Goal: Information Seeking & Learning: Check status

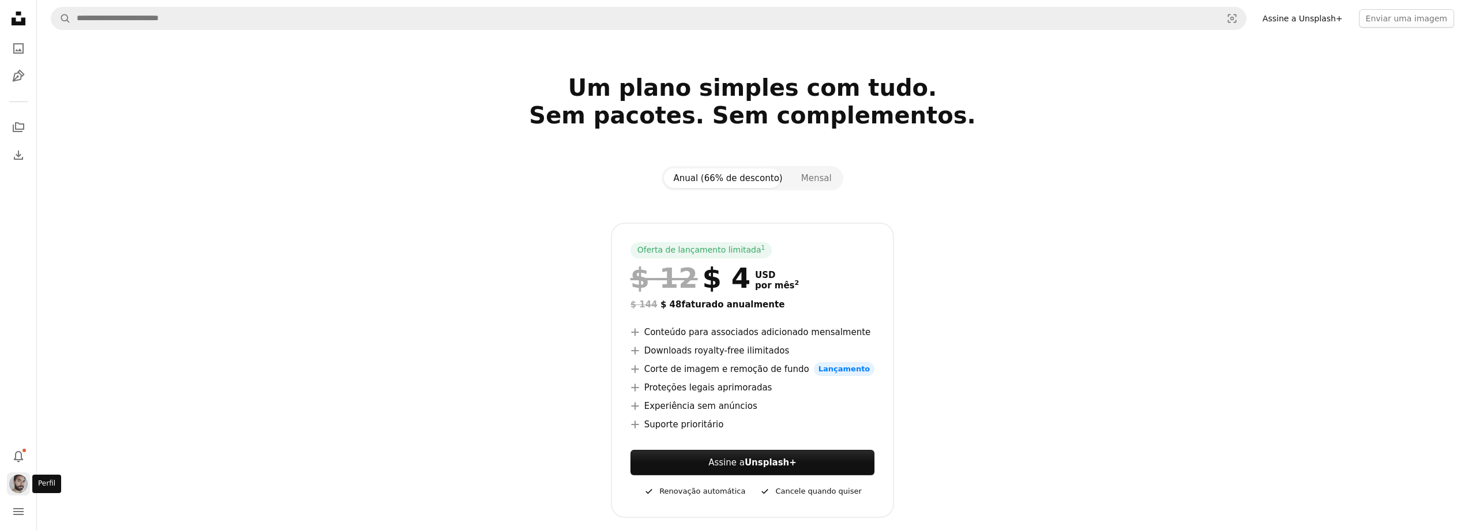
click at [25, 485] on img "Perfil" at bounding box center [18, 484] width 18 height 18
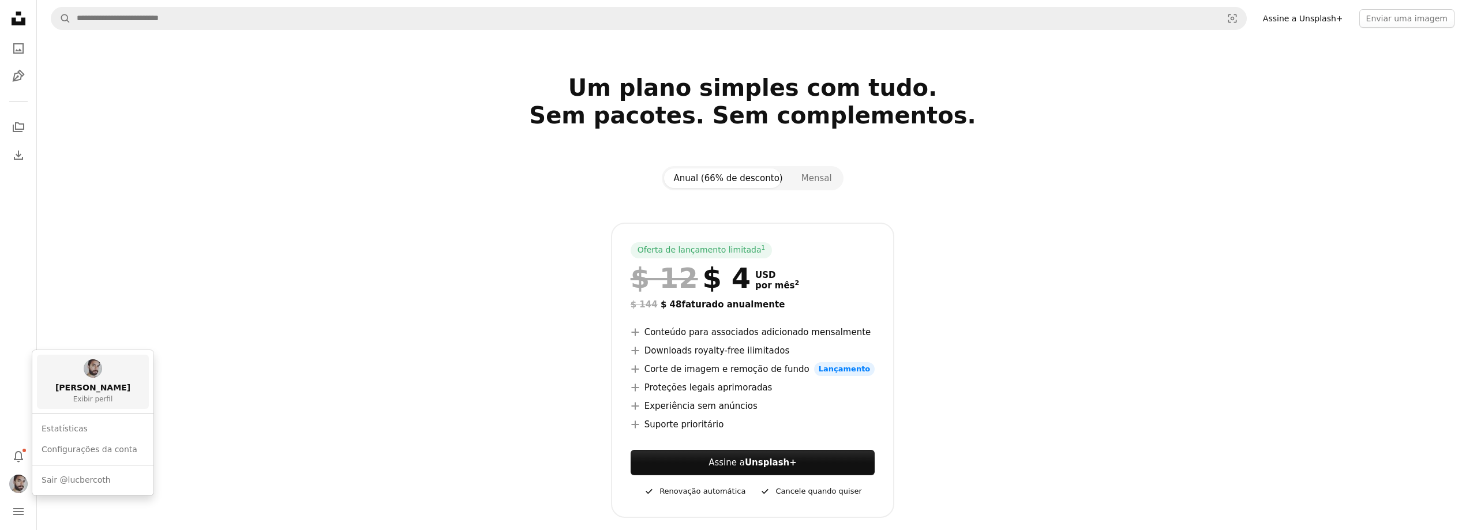
click at [85, 380] on link "[PERSON_NAME] Exibir perfil" at bounding box center [93, 382] width 112 height 54
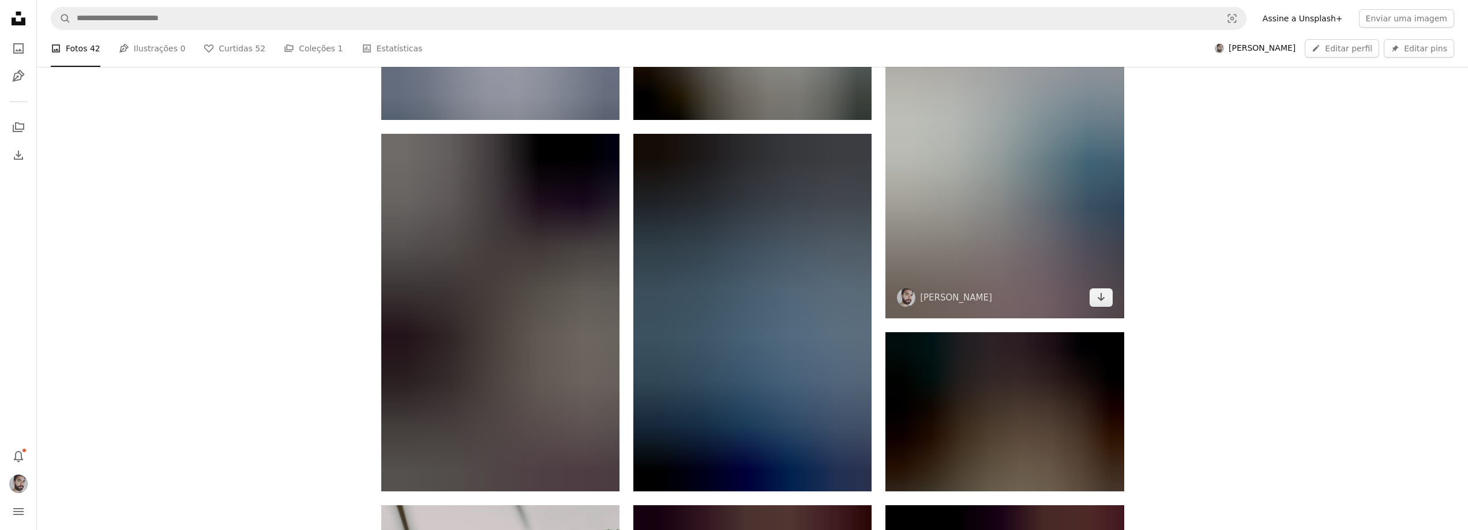
scroll to position [404, 0]
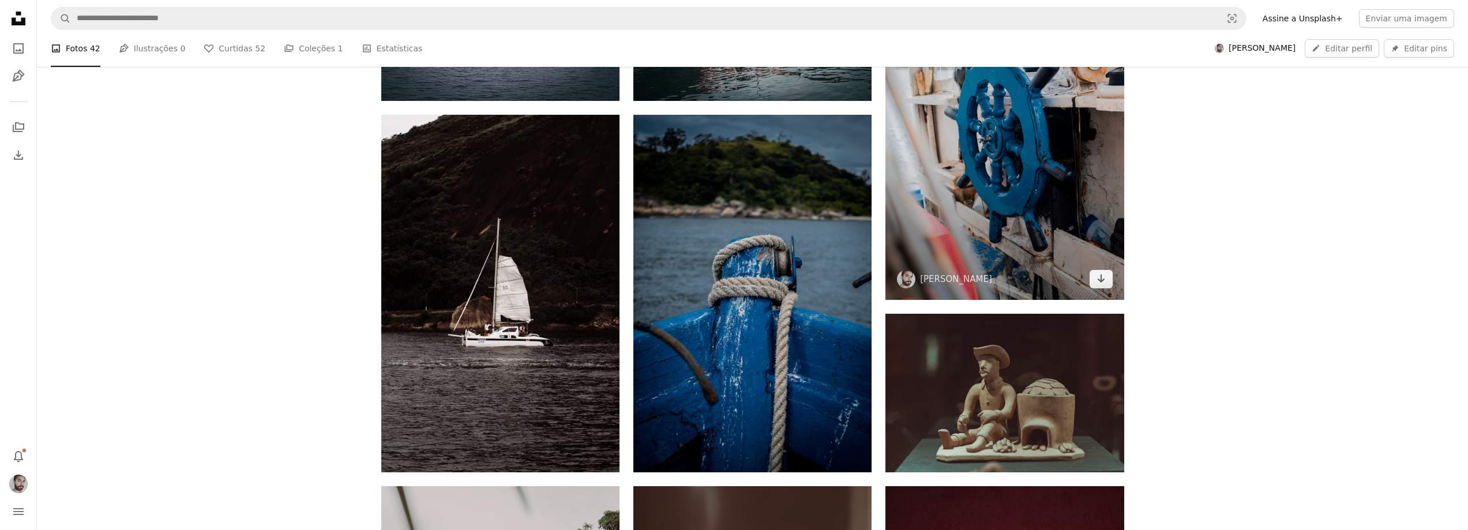
click at [956, 204] on img at bounding box center [1005, 121] width 238 height 358
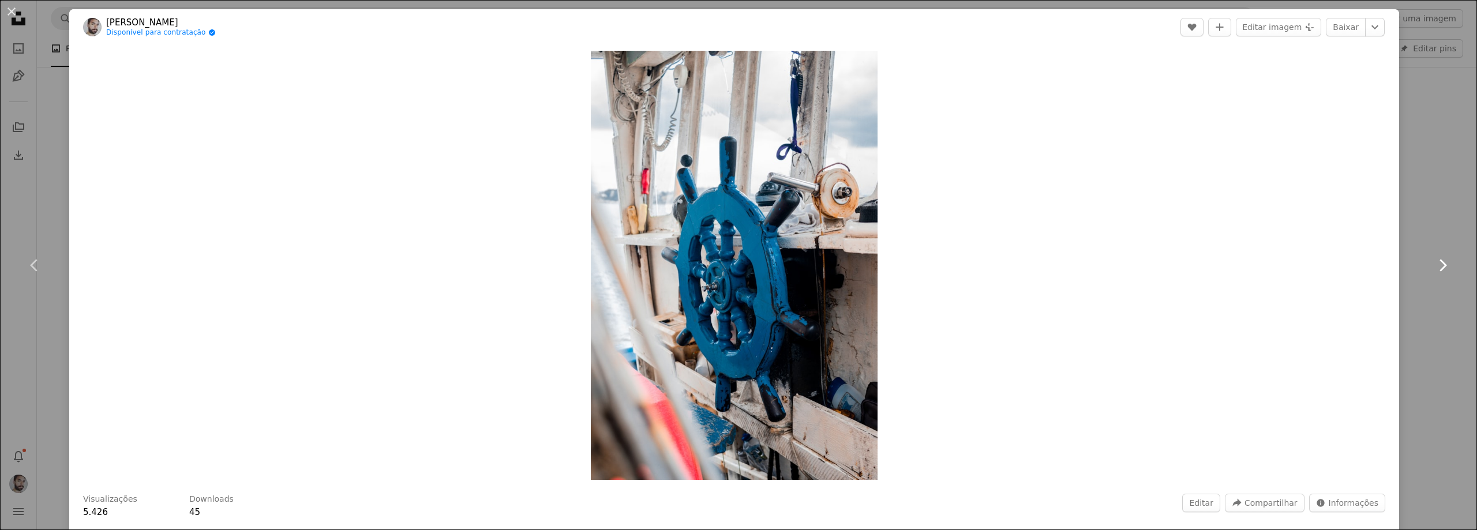
click at [1433, 264] on icon "Chevron right" at bounding box center [1442, 265] width 18 height 18
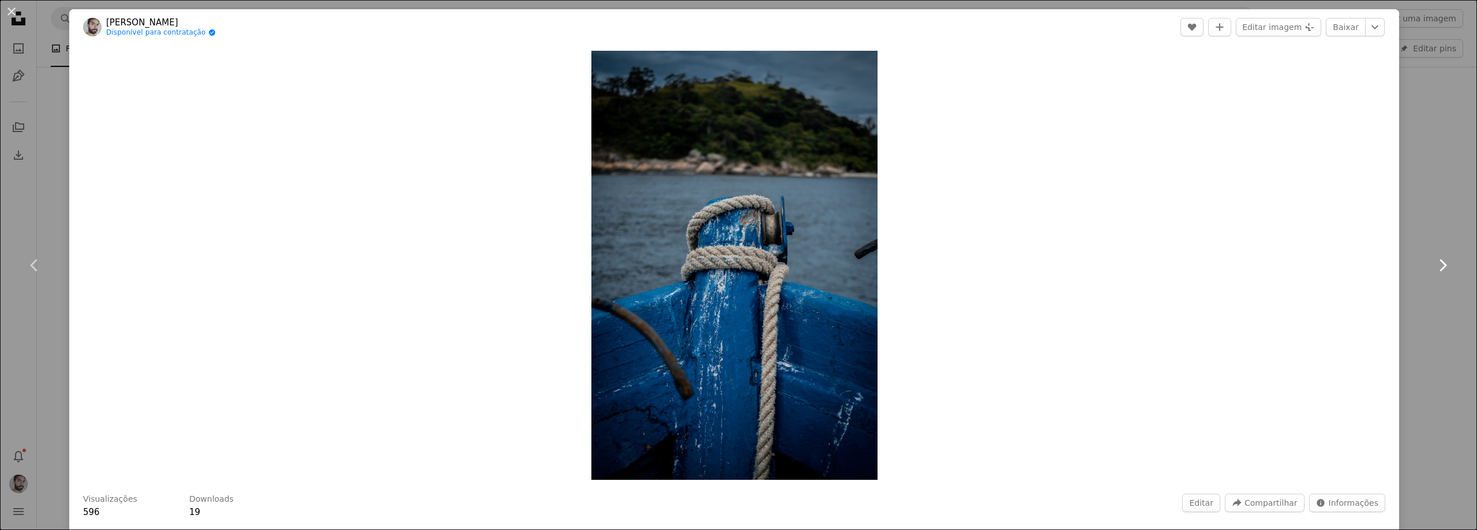
click at [1433, 264] on icon "Chevron right" at bounding box center [1442, 265] width 18 height 18
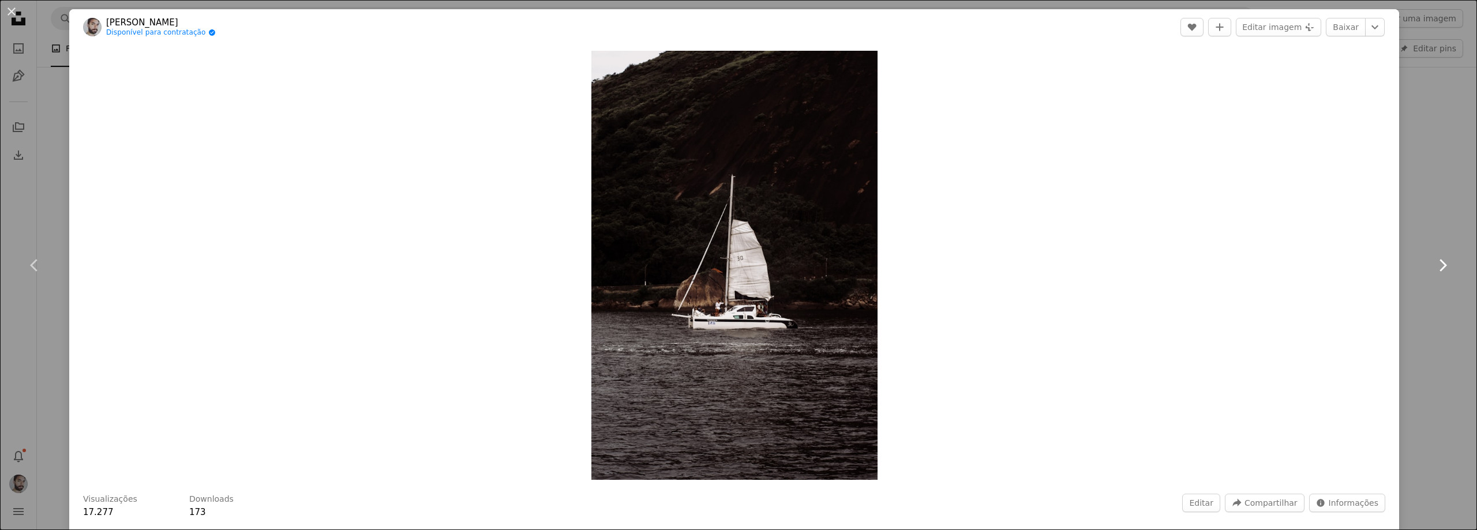
click at [1433, 264] on icon "Chevron right" at bounding box center [1442, 265] width 18 height 18
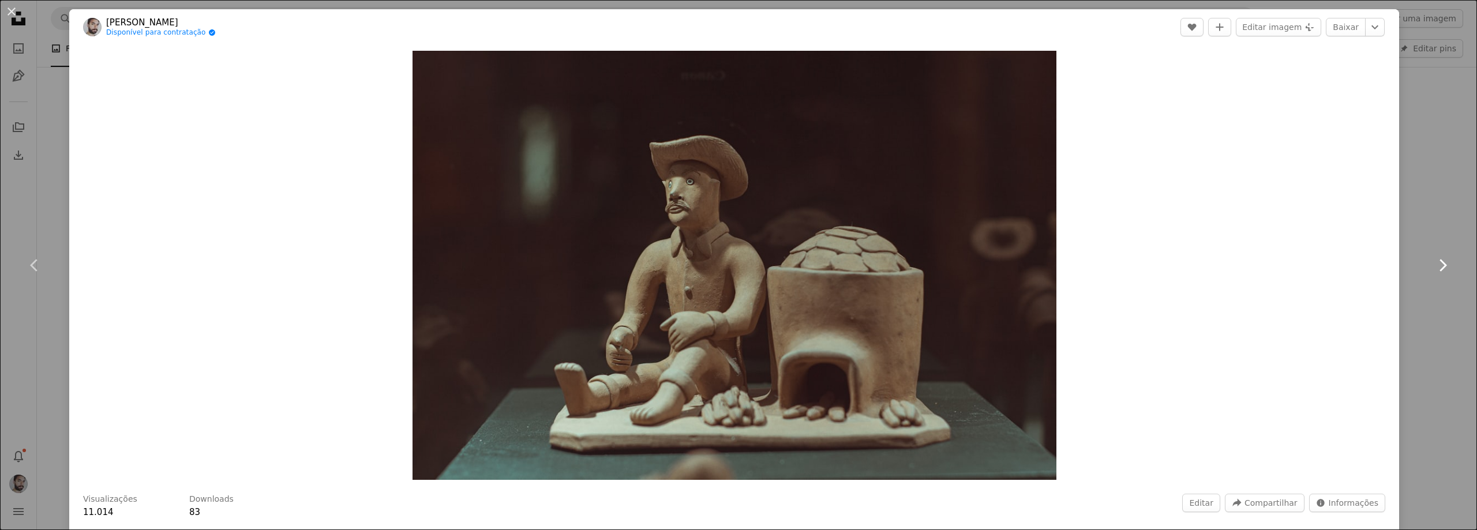
click at [1433, 264] on icon "Chevron right" at bounding box center [1442, 265] width 18 height 18
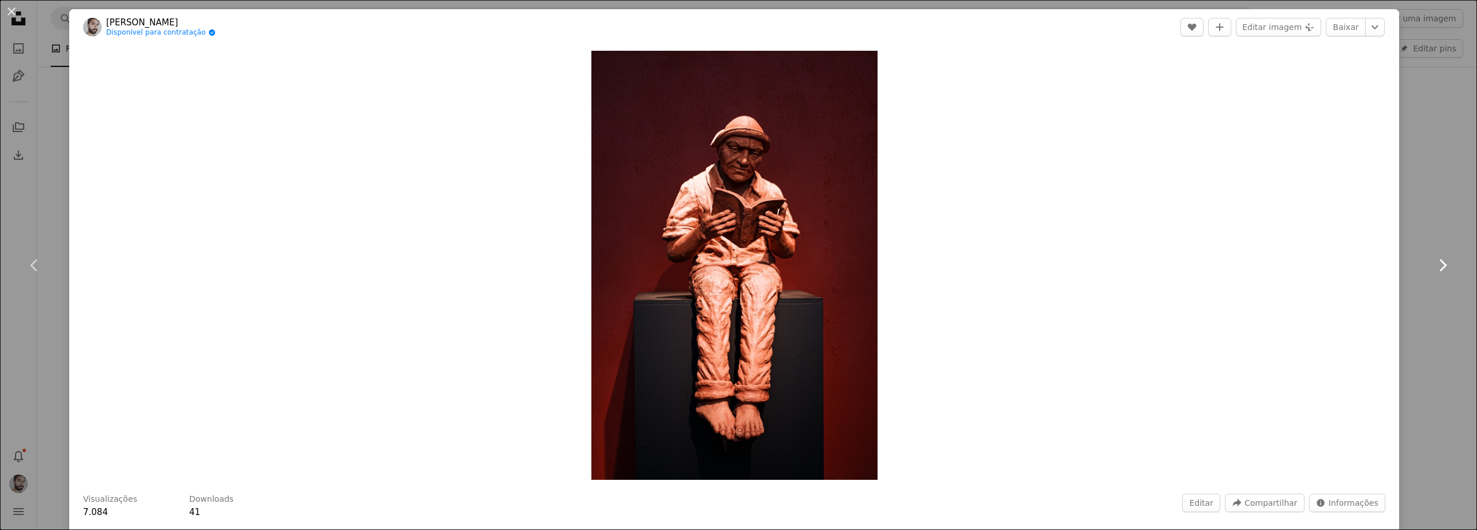
click at [1433, 264] on icon "Chevron right" at bounding box center [1442, 265] width 18 height 18
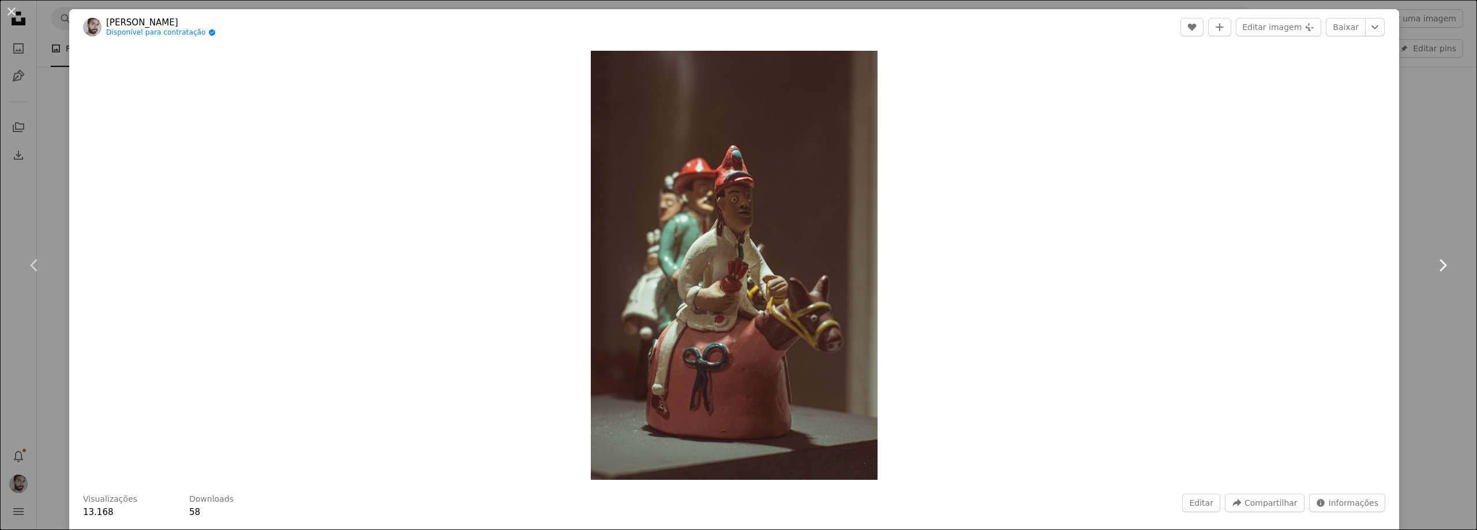
click at [1433, 264] on icon "Chevron right" at bounding box center [1442, 265] width 18 height 18
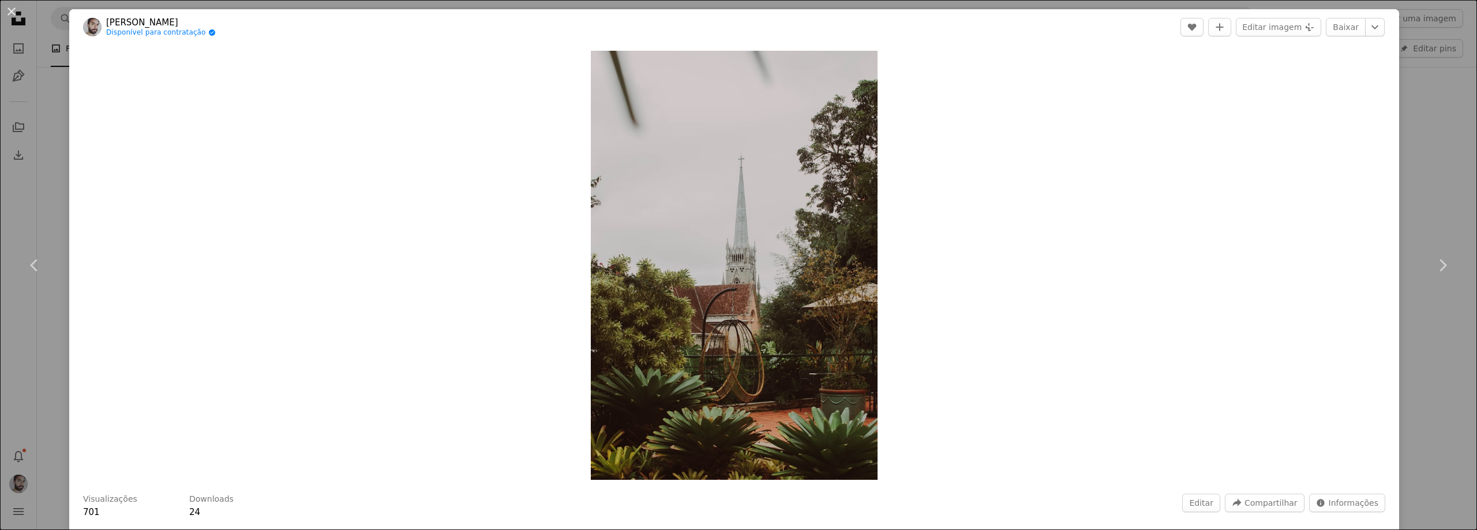
click at [37, 334] on div "An X shape Chevron left Chevron right [PERSON_NAME] Disponível para contratação…" at bounding box center [738, 265] width 1477 height 530
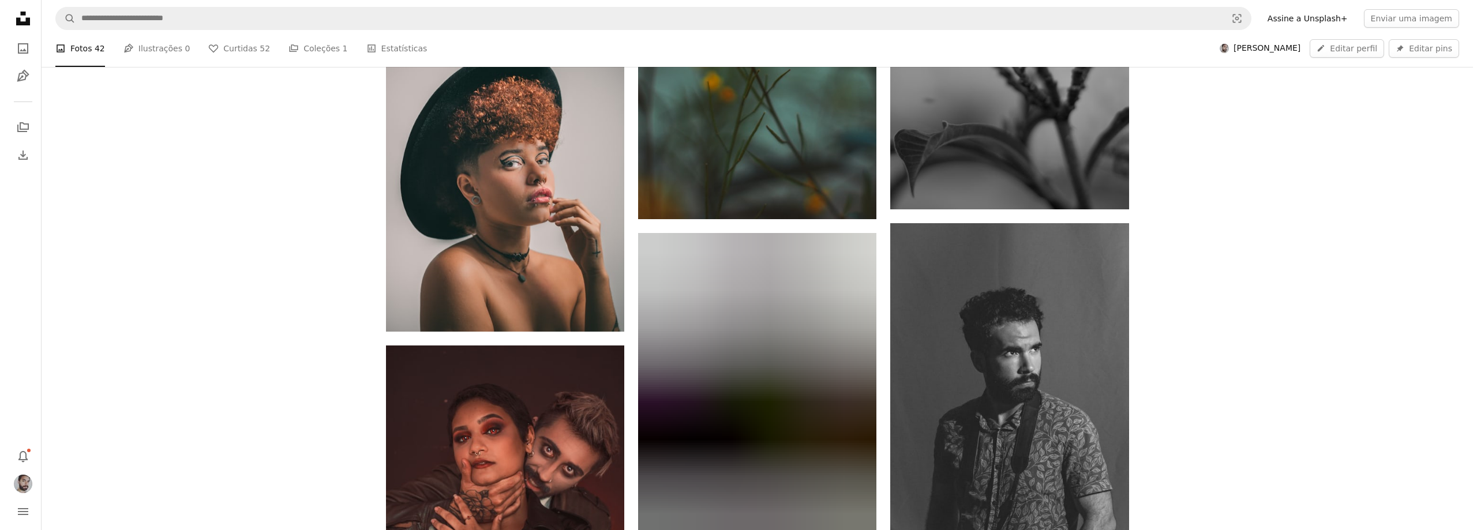
scroll to position [1442, 0]
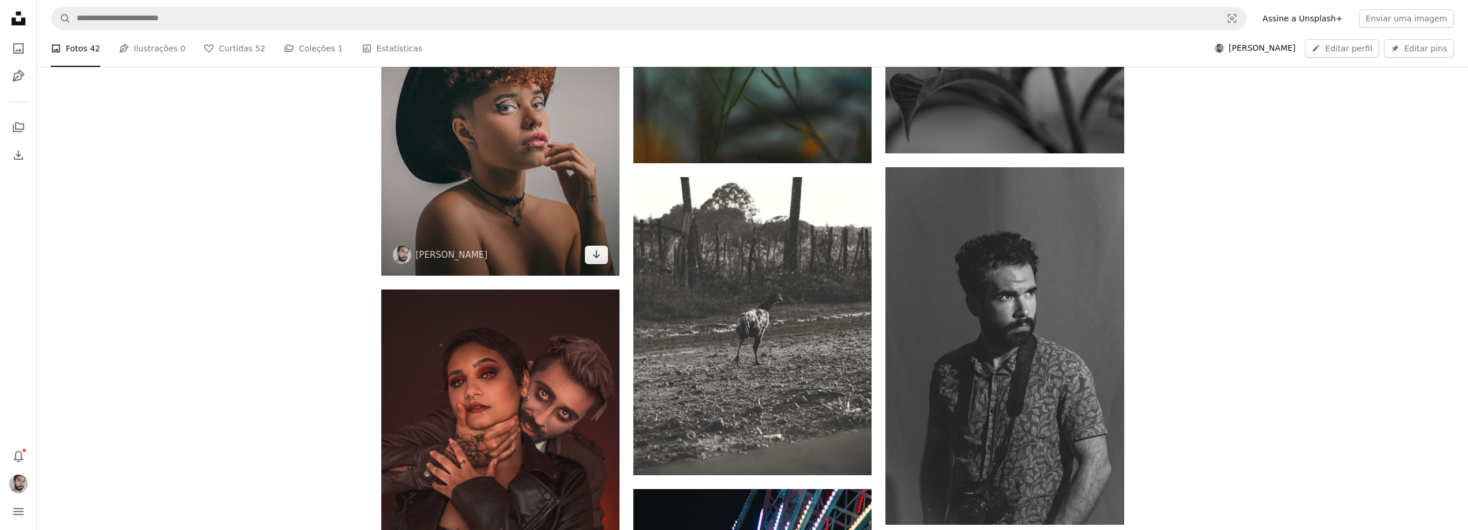
click at [458, 175] on img at bounding box center [500, 127] width 238 height 298
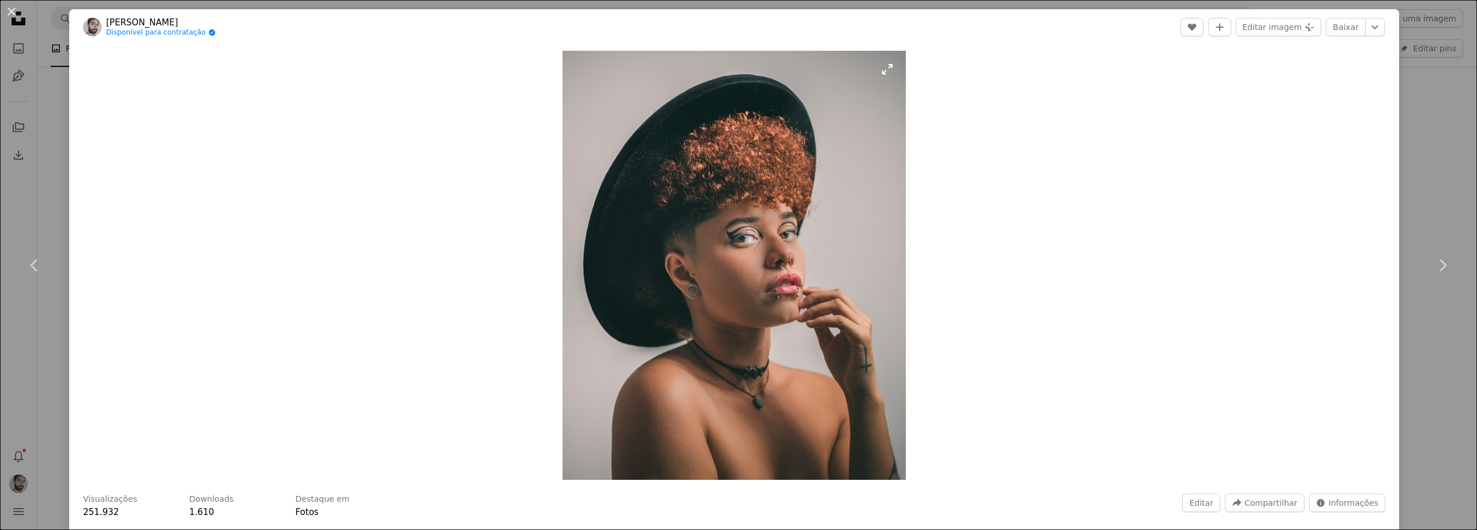
click at [764, 246] on img "Ampliar esta imagem" at bounding box center [734, 265] width 343 height 429
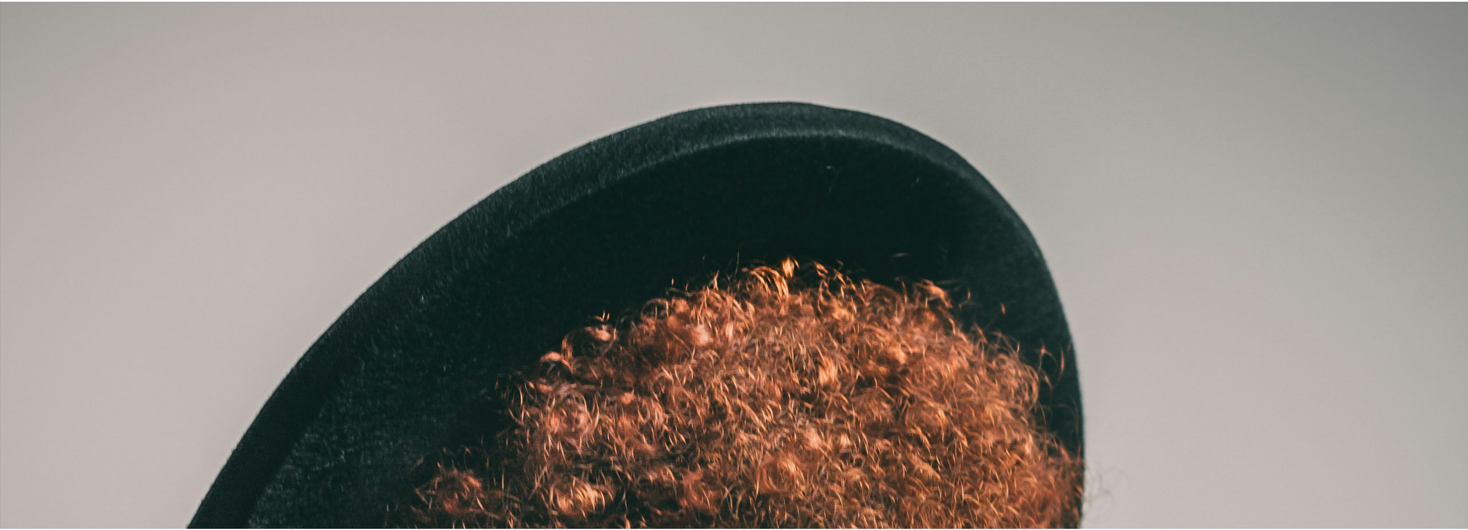
scroll to position [648, 0]
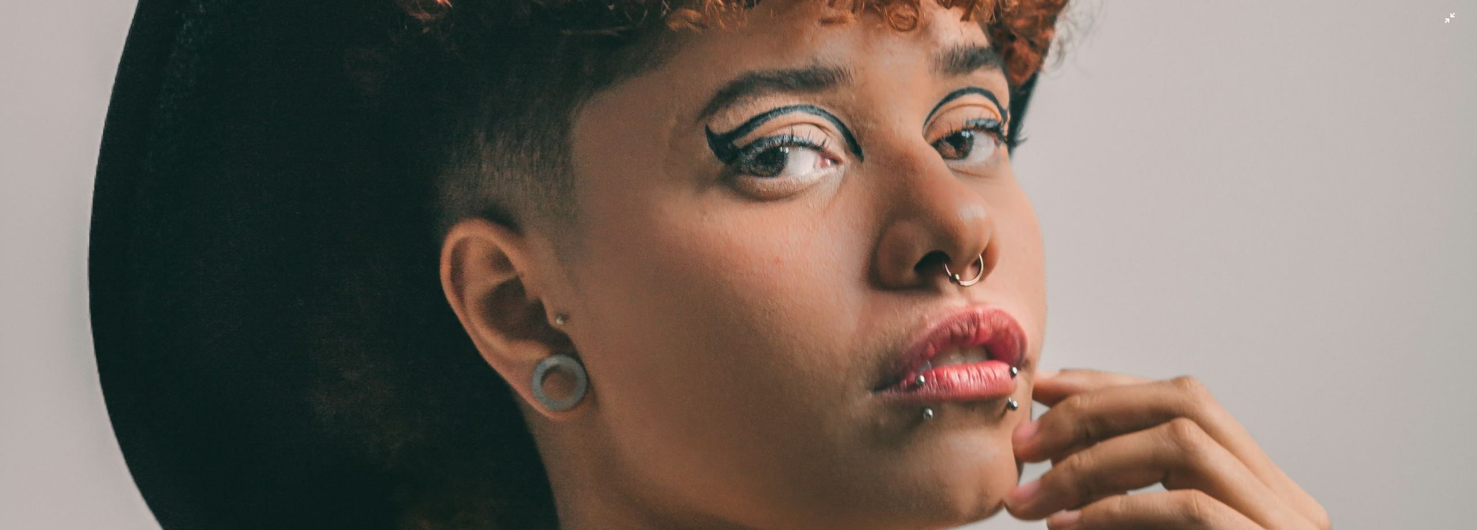
click at [691, 284] on img "Diminuir esta imagem" at bounding box center [738, 276] width 1478 height 1848
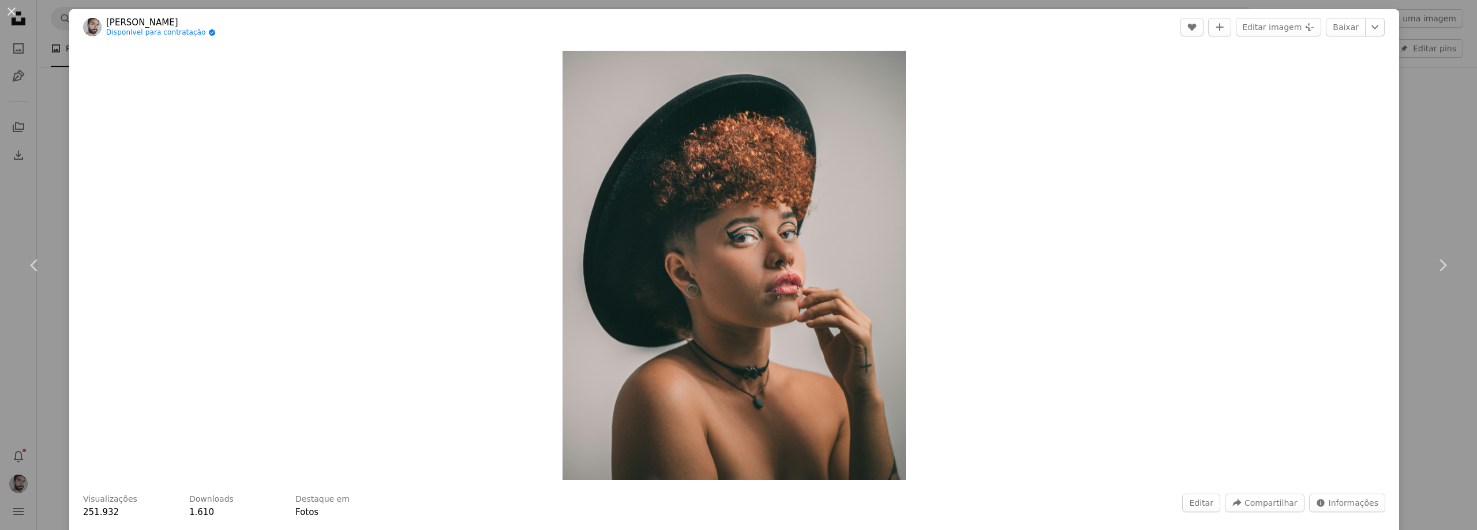
click at [46, 198] on div "An X shape Chevron left Chevron right [PERSON_NAME] Disponível para contratação…" at bounding box center [738, 265] width 1477 height 530
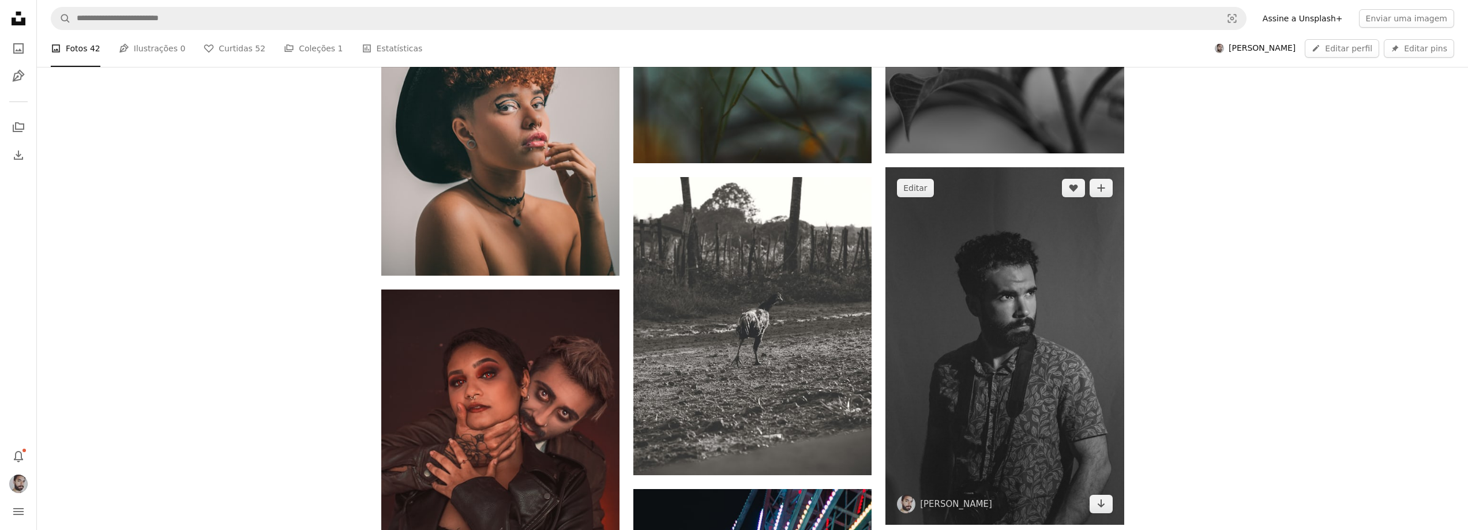
click at [1033, 363] on img at bounding box center [1005, 346] width 238 height 358
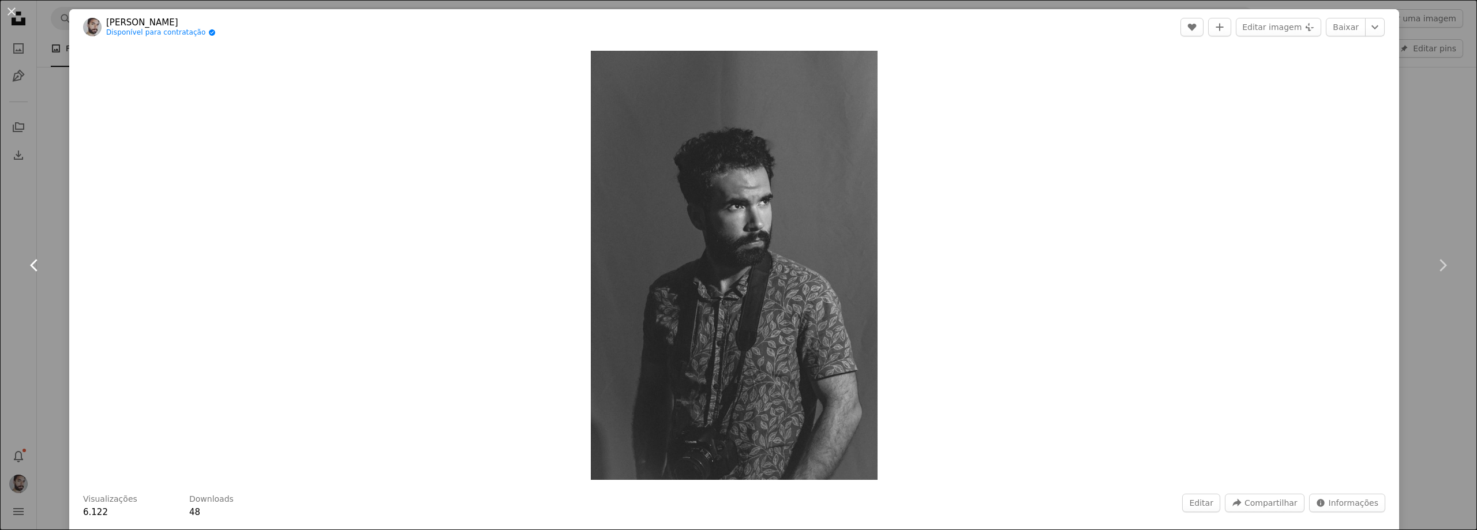
click at [46, 222] on link "Chevron left" at bounding box center [34, 265] width 69 height 111
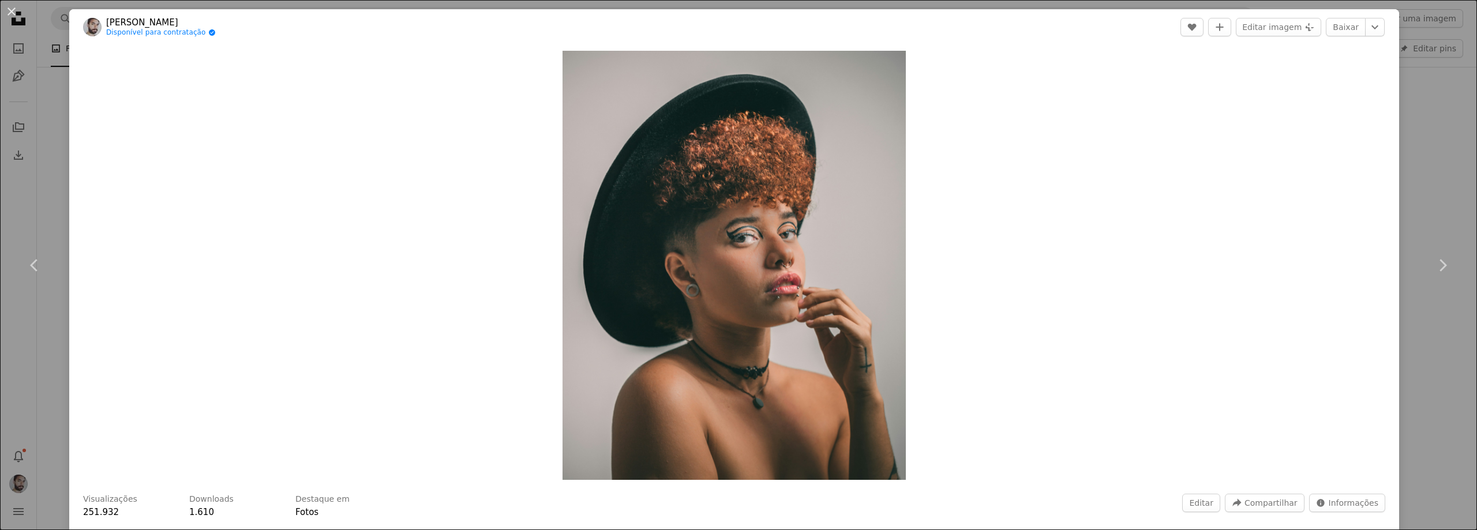
click at [6, 338] on div "An X shape Chevron left Chevron right [PERSON_NAME] Disponível para contratação…" at bounding box center [738, 265] width 1477 height 530
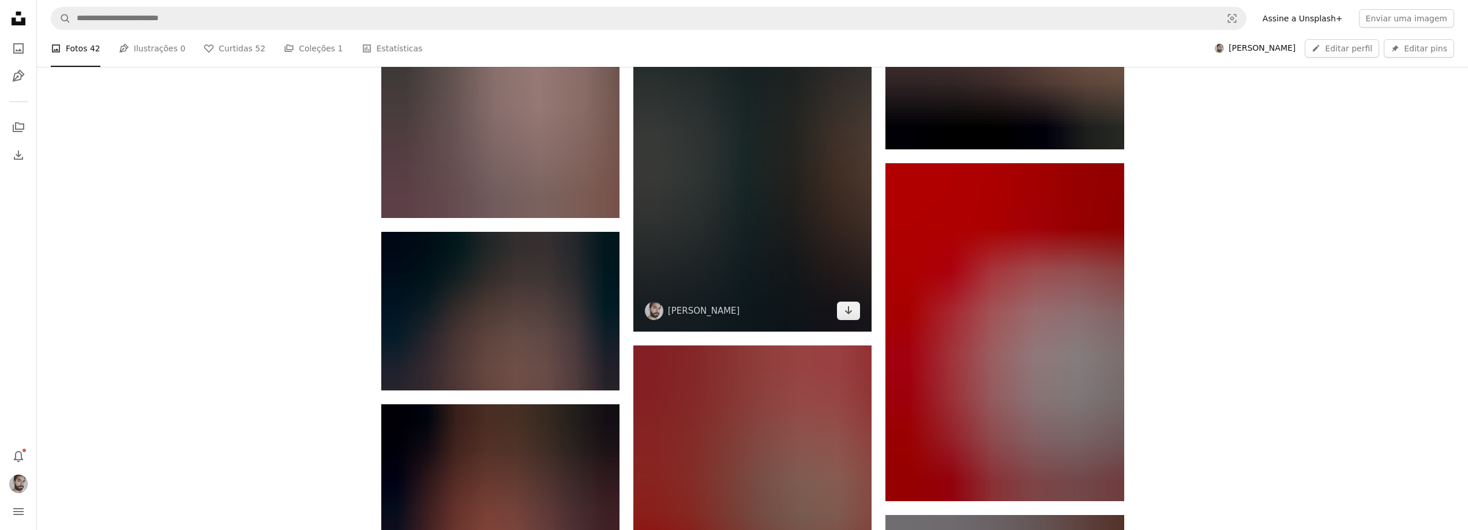
scroll to position [3231, 0]
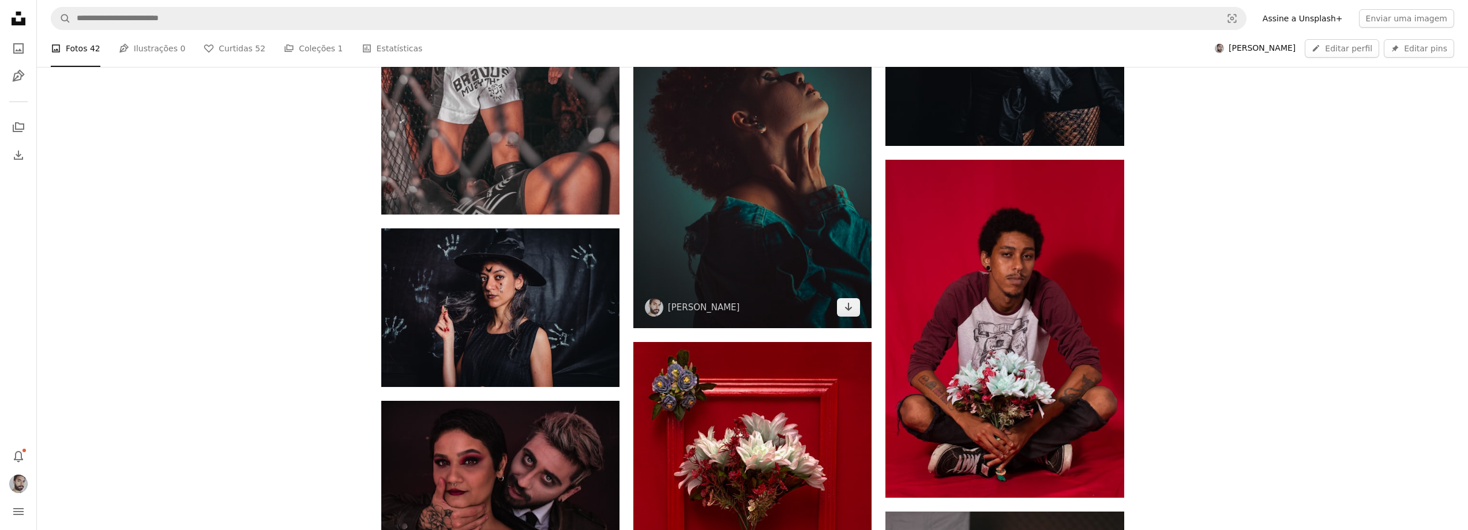
click at [741, 233] on img at bounding box center [752, 150] width 238 height 358
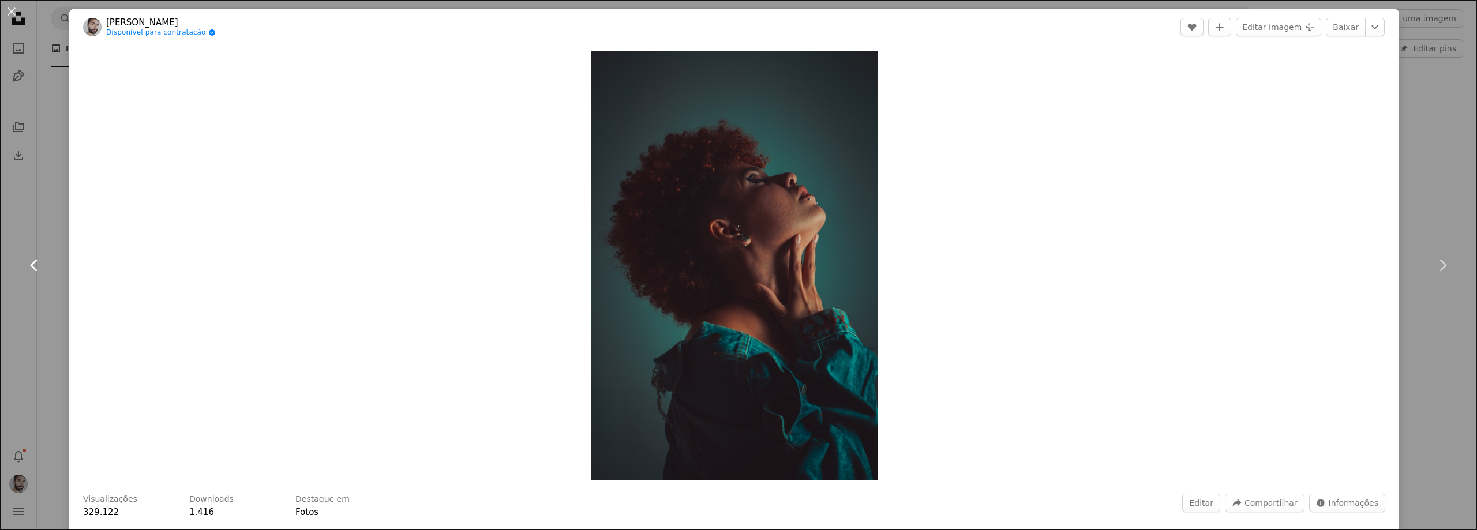
click at [0, 301] on link "Chevron left" at bounding box center [34, 265] width 69 height 111
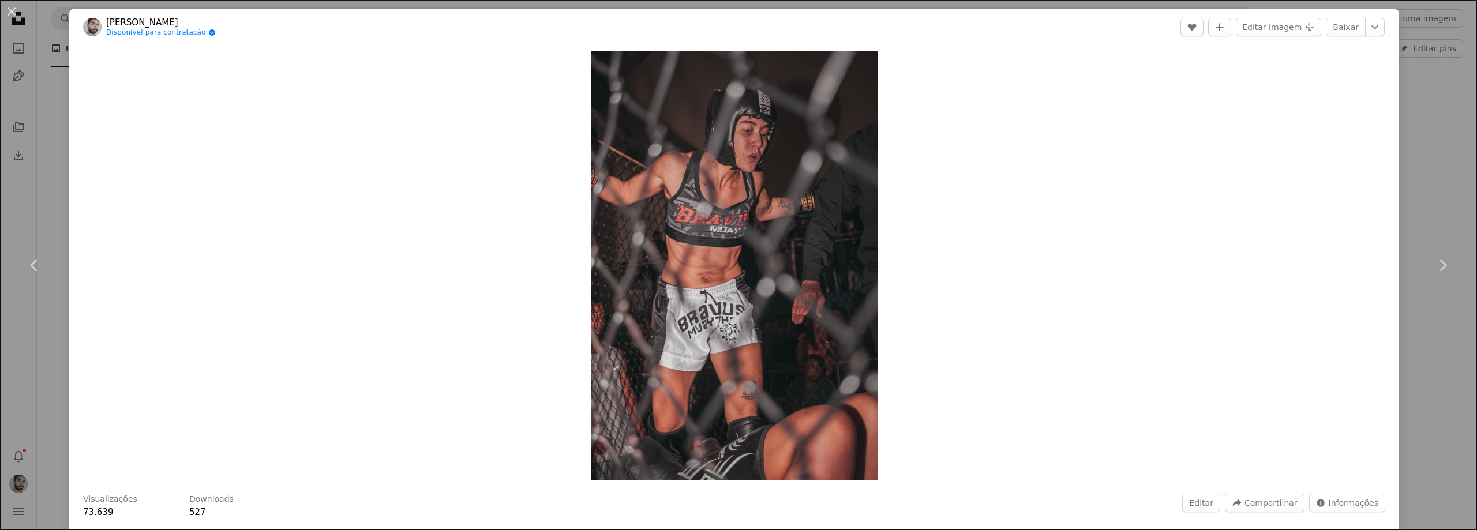
click at [29, 207] on div "An X shape Chevron left Chevron right [PERSON_NAME] Disponível para contratação…" at bounding box center [738, 265] width 1477 height 530
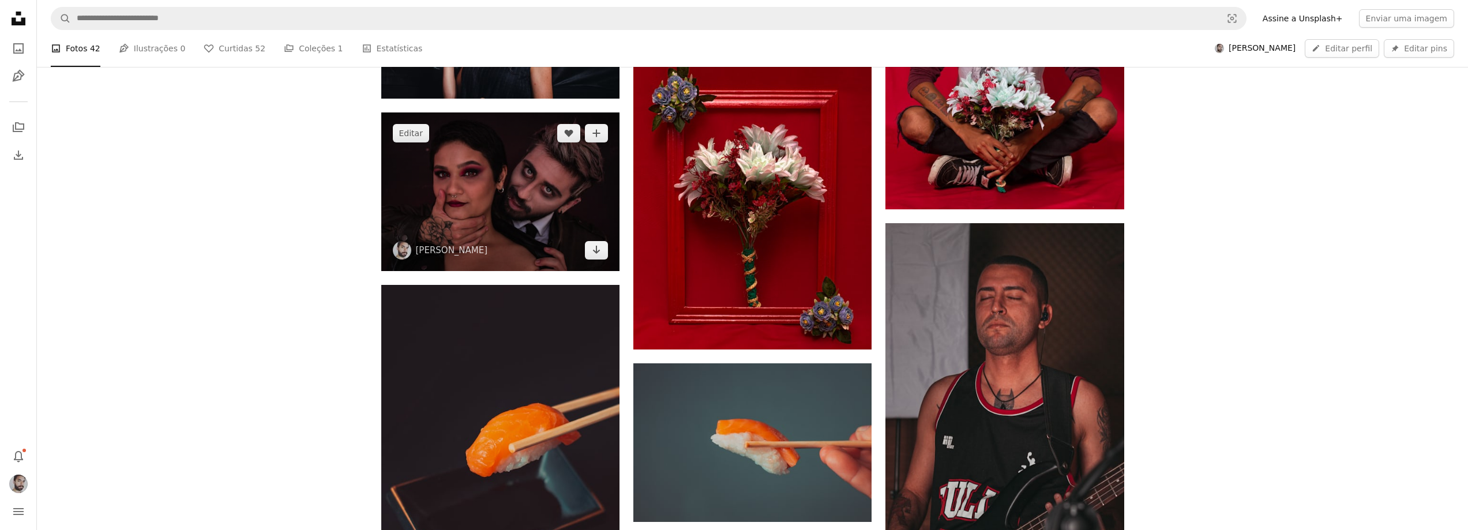
scroll to position [3750, 0]
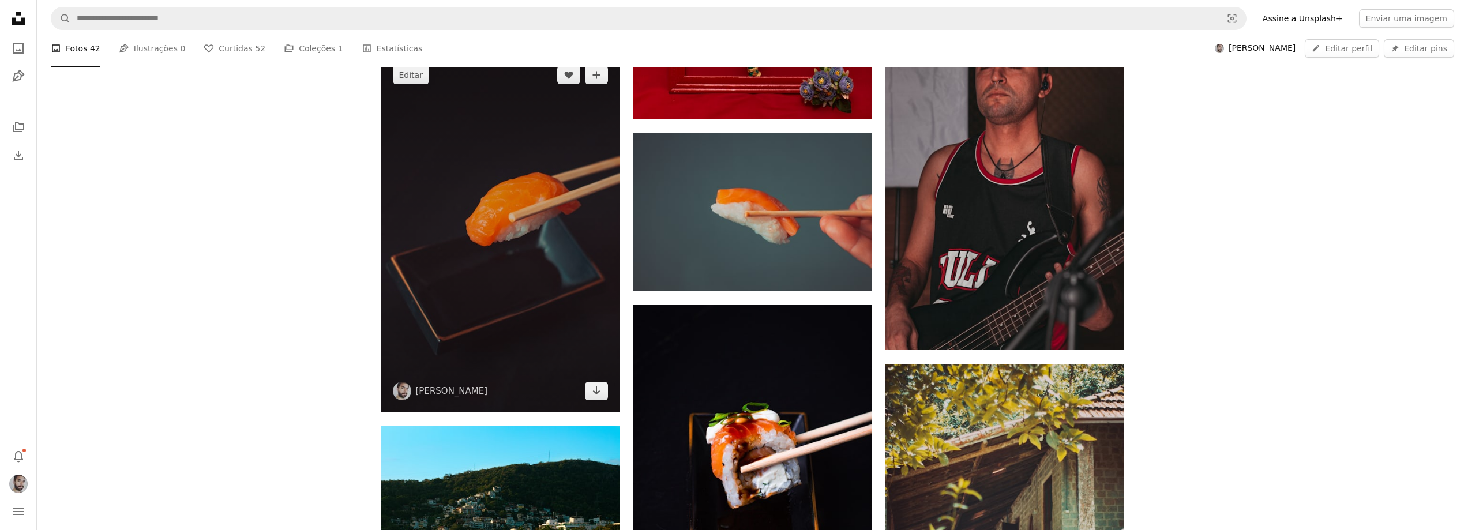
click at [543, 248] on img at bounding box center [500, 233] width 238 height 358
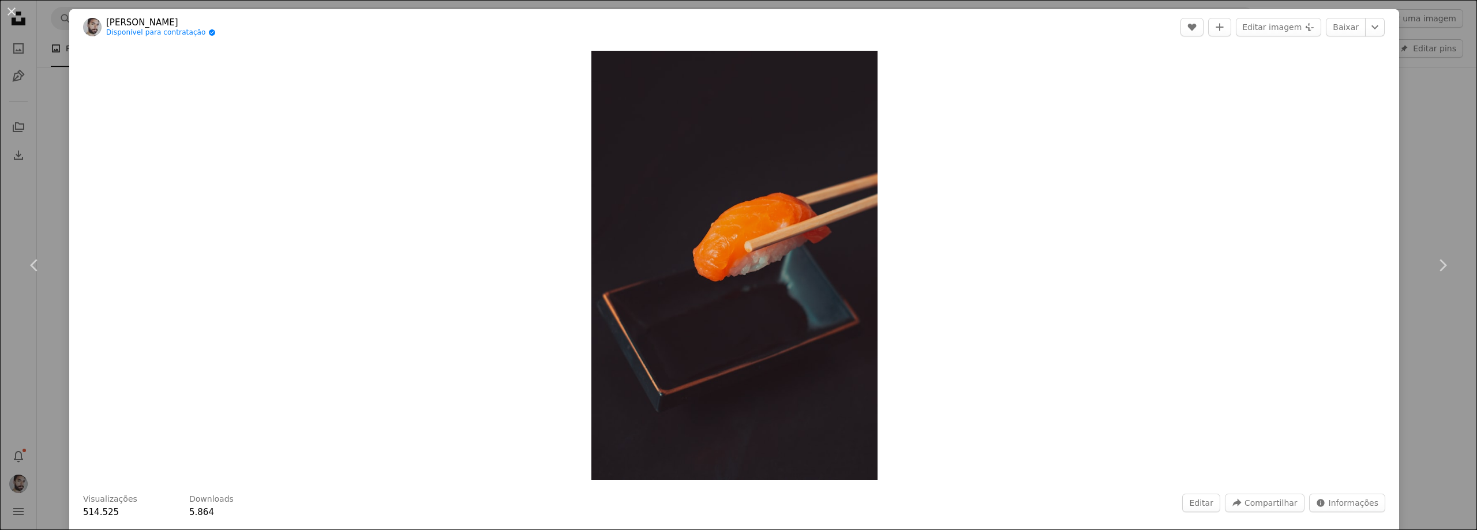
click at [25, 205] on div "An X shape Chevron left Chevron right [PERSON_NAME] Disponível para contratação…" at bounding box center [738, 265] width 1477 height 530
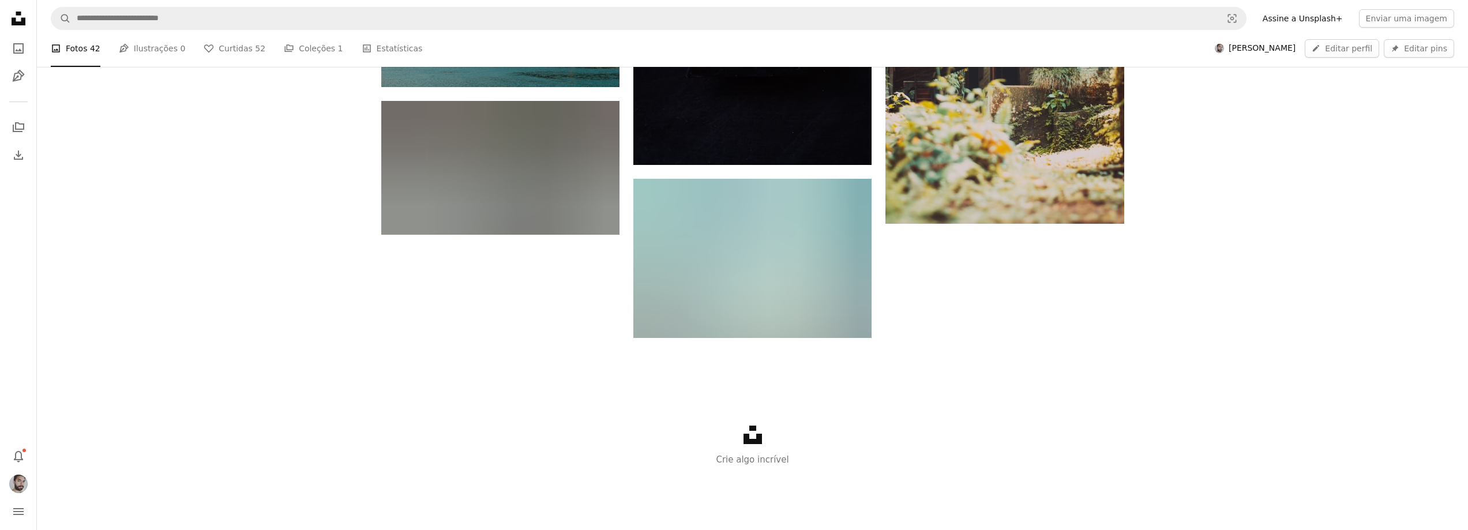
scroll to position [4262, 0]
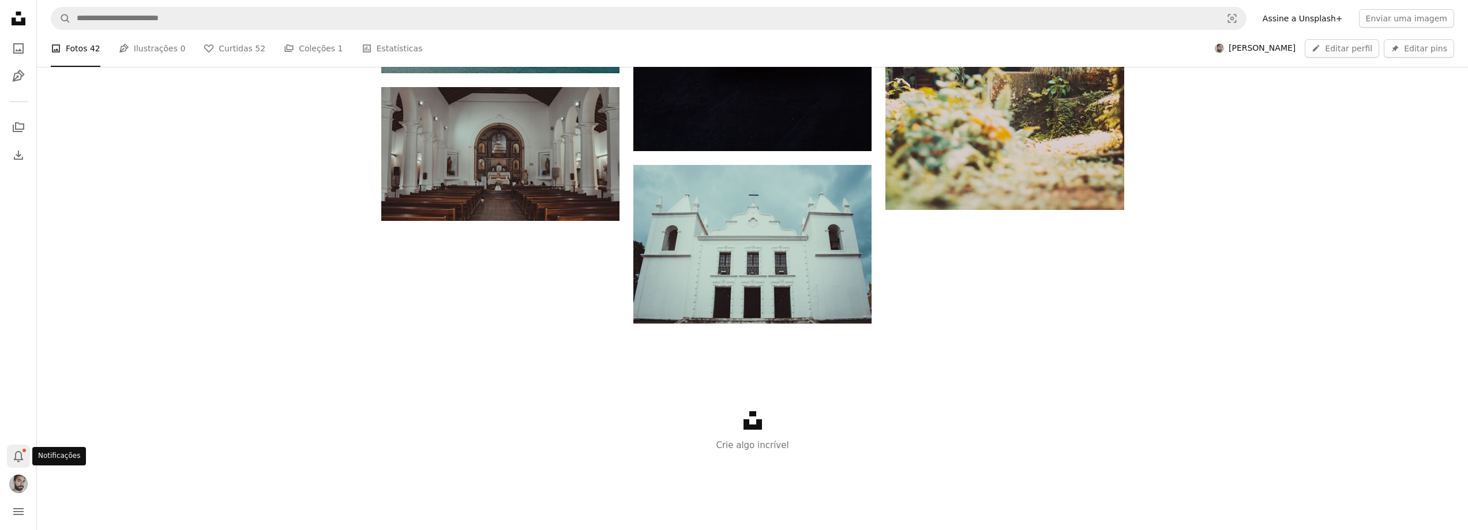
click at [19, 452] on icon "Notificações" at bounding box center [18, 457] width 9 height 12
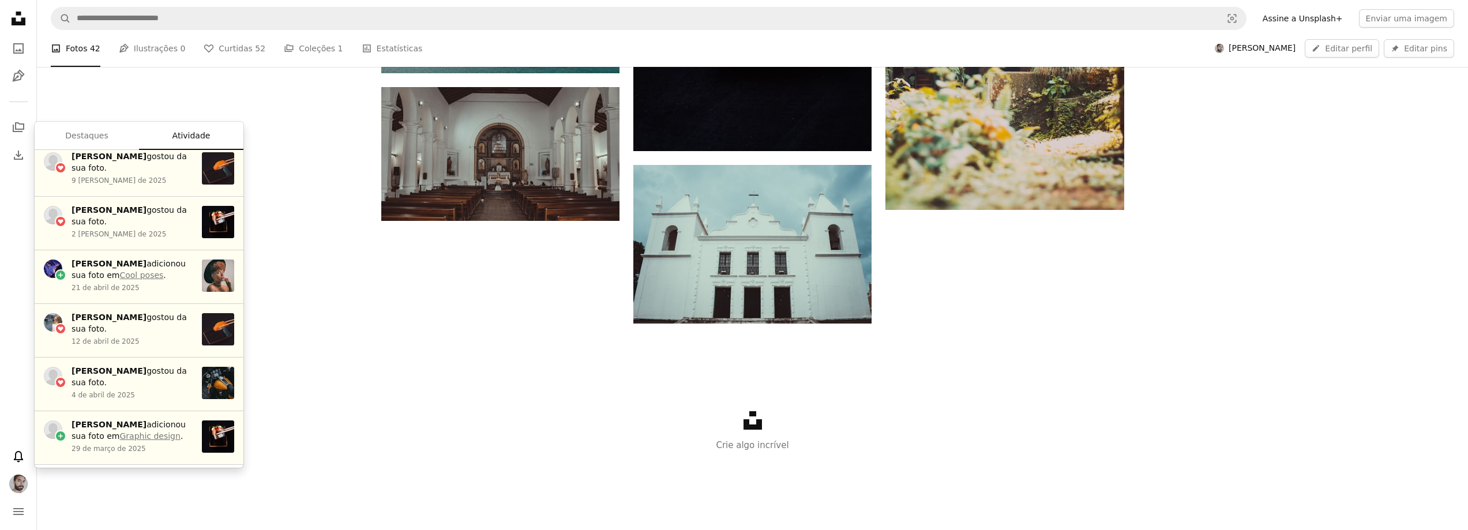
scroll to position [1334, 0]
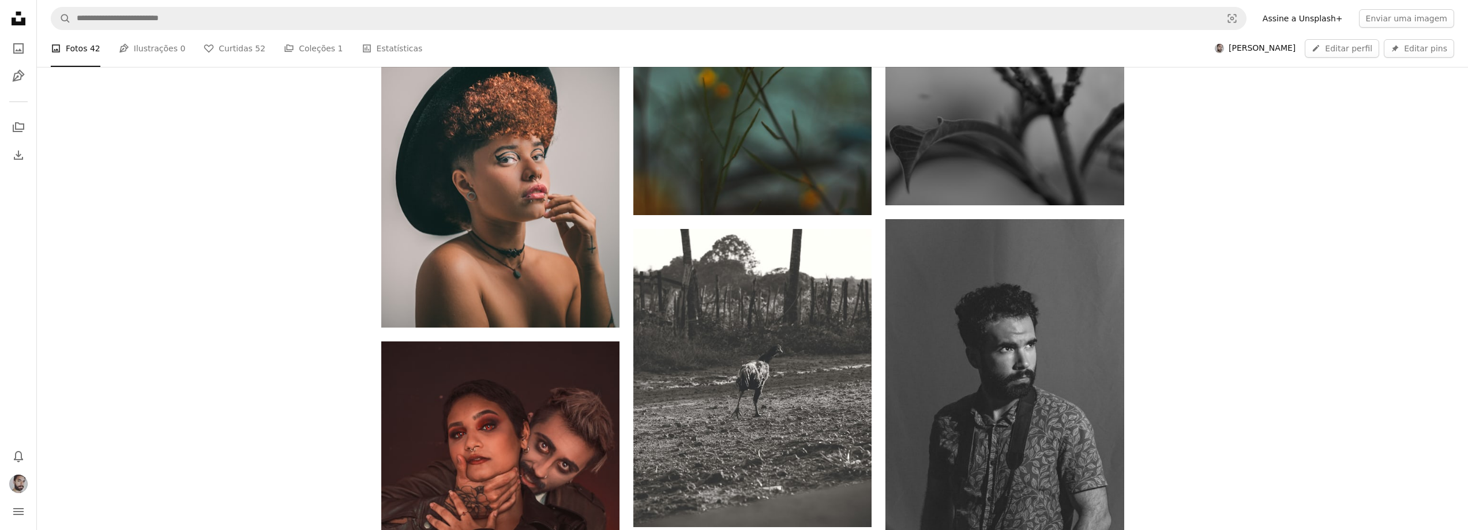
scroll to position [0, 0]
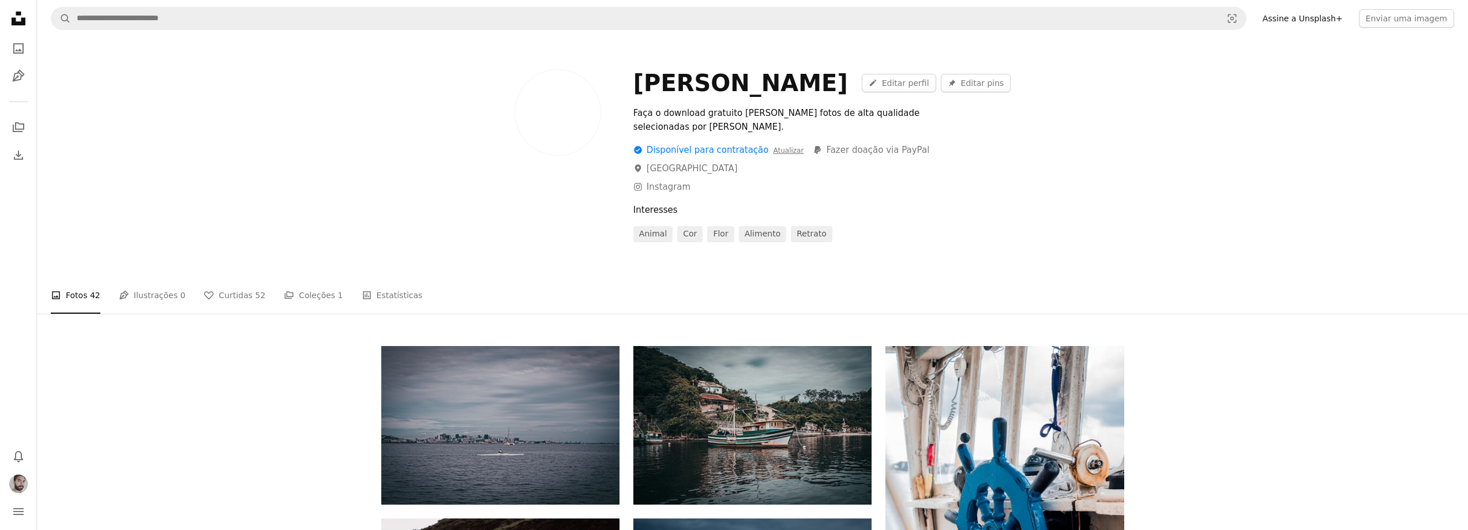
drag, startPoint x: 477, startPoint y: 418, endPoint x: 486, endPoint y: 148, distance: 269.6
click at [825, 143] on link "PayPal icon Fazer doação via PayPal" at bounding box center [871, 150] width 117 height 14
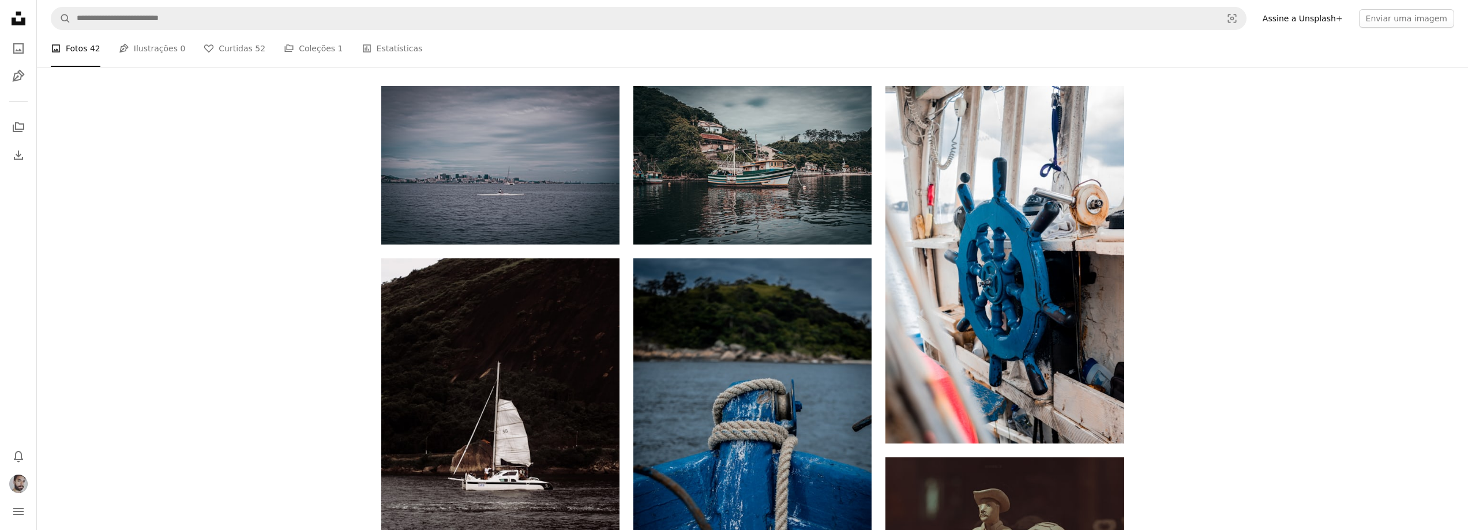
scroll to position [288, 0]
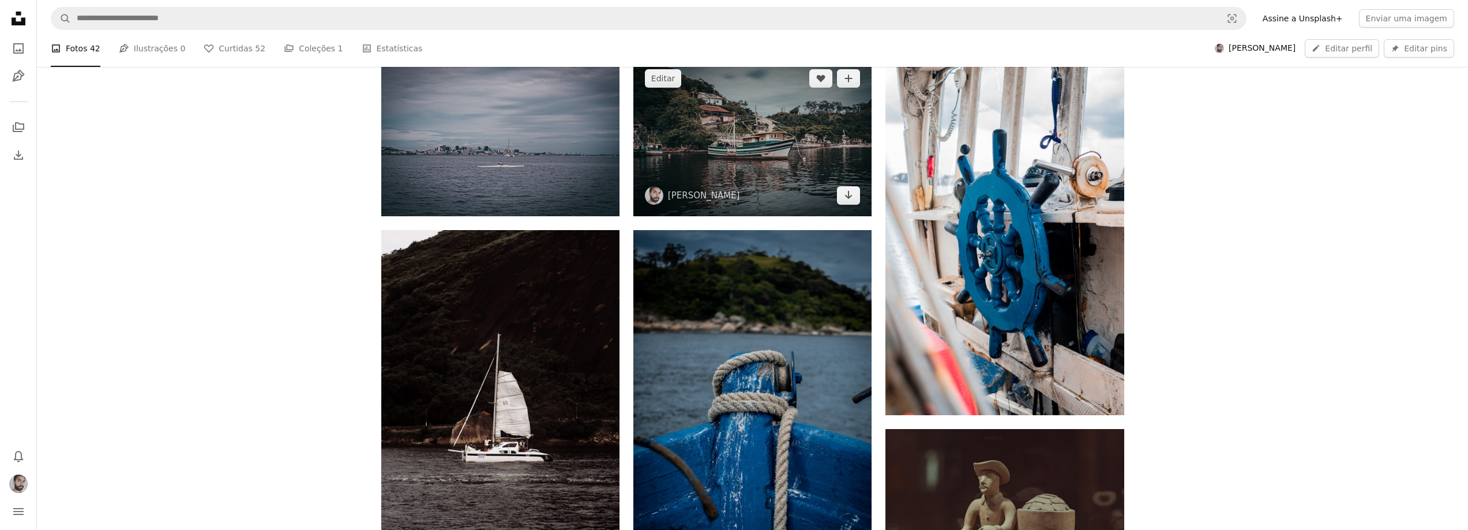
click at [741, 128] on img at bounding box center [752, 137] width 238 height 159
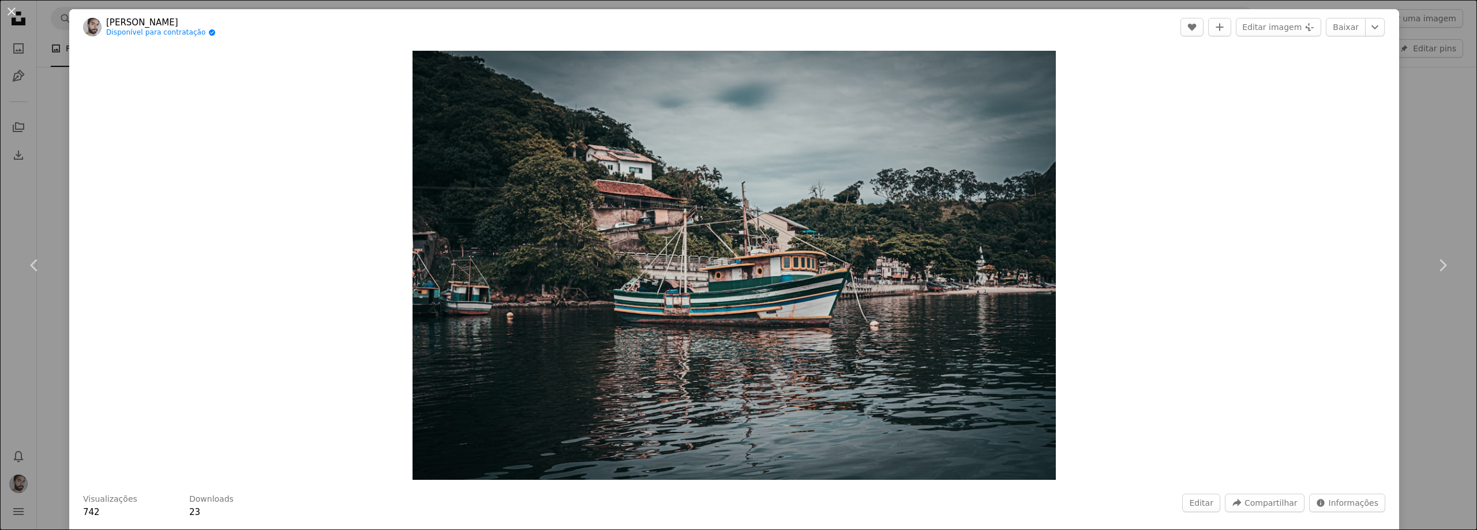
click at [39, 321] on div "An X shape Chevron left Chevron right [PERSON_NAME] Disponível para contratação…" at bounding box center [738, 265] width 1477 height 530
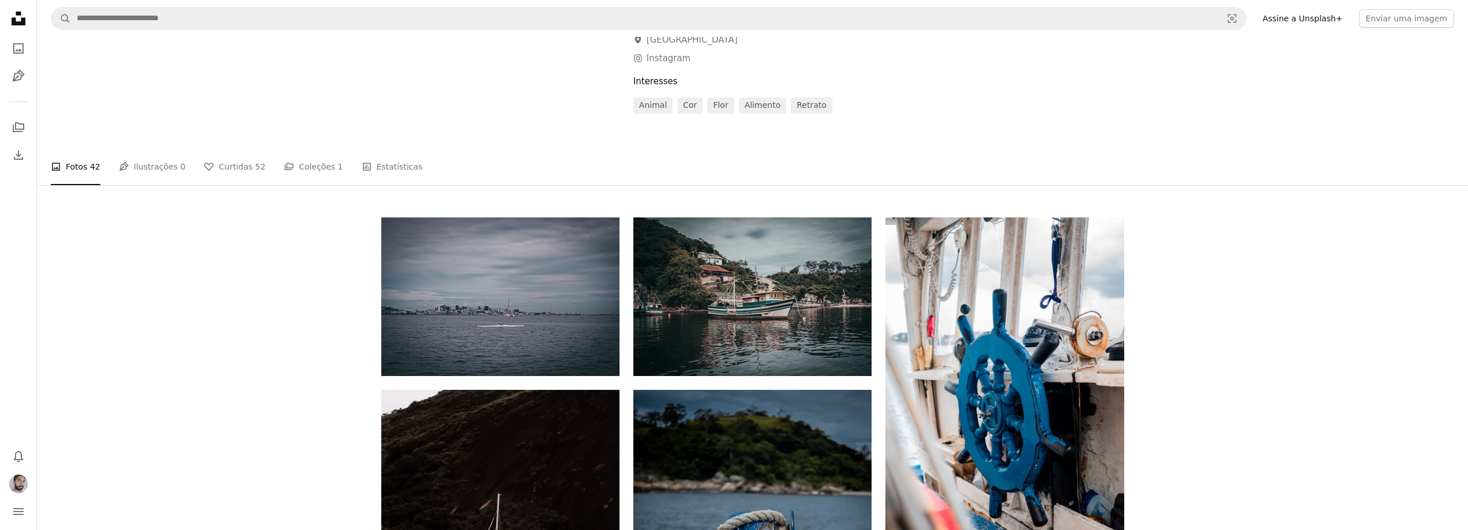
scroll to position [115, 0]
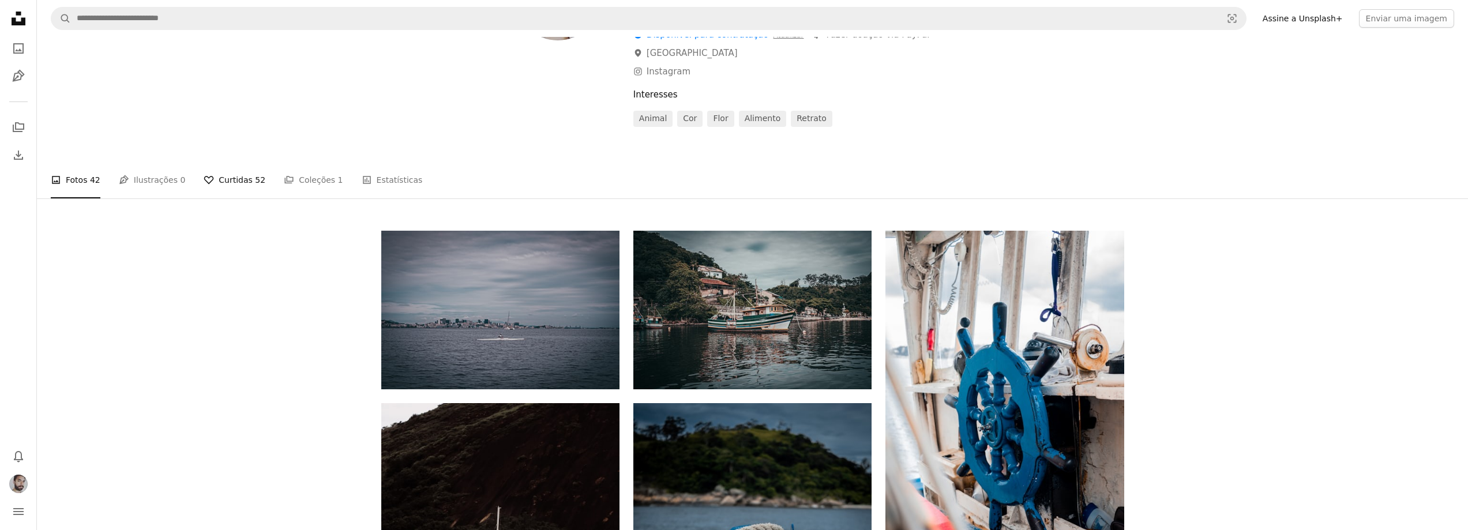
click at [230, 163] on link "A heart Curtidas 52" at bounding box center [235, 180] width 62 height 37
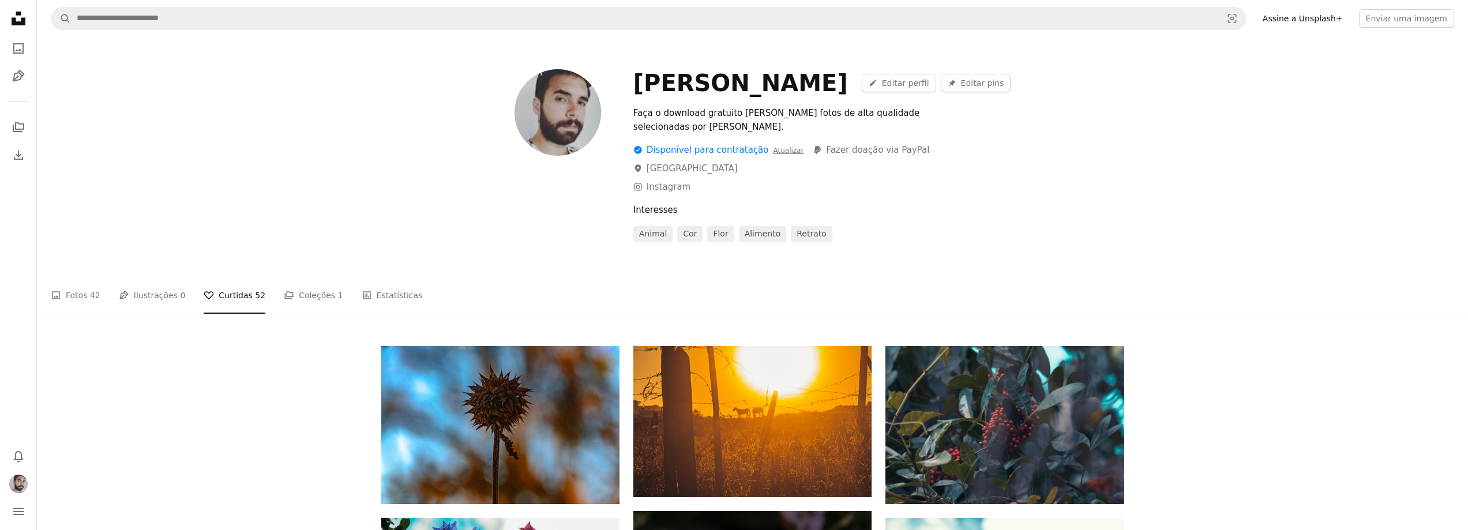
drag, startPoint x: 241, startPoint y: 271, endPoint x: 297, endPoint y: 50, distance: 227.9
click at [94, 289] on span "42" at bounding box center [95, 295] width 10 height 13
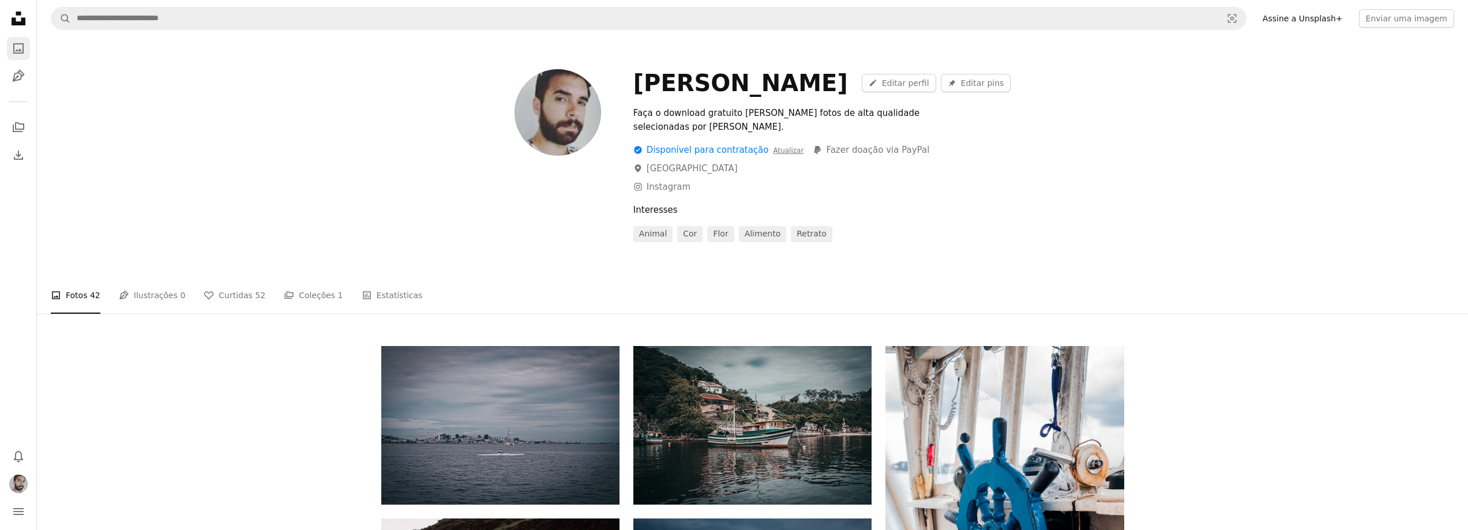
click at [20, 46] on icon "A photo" at bounding box center [19, 49] width 14 height 14
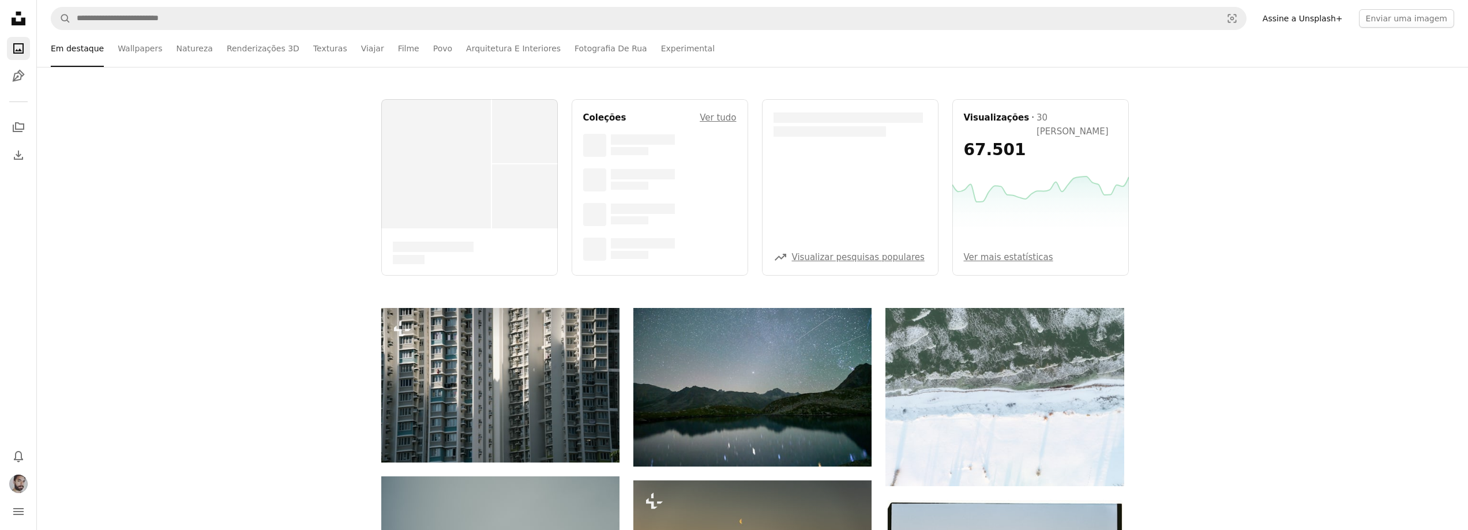
click at [1018, 261] on link "Ver mais estatísticas" at bounding box center [1008, 257] width 89 height 14
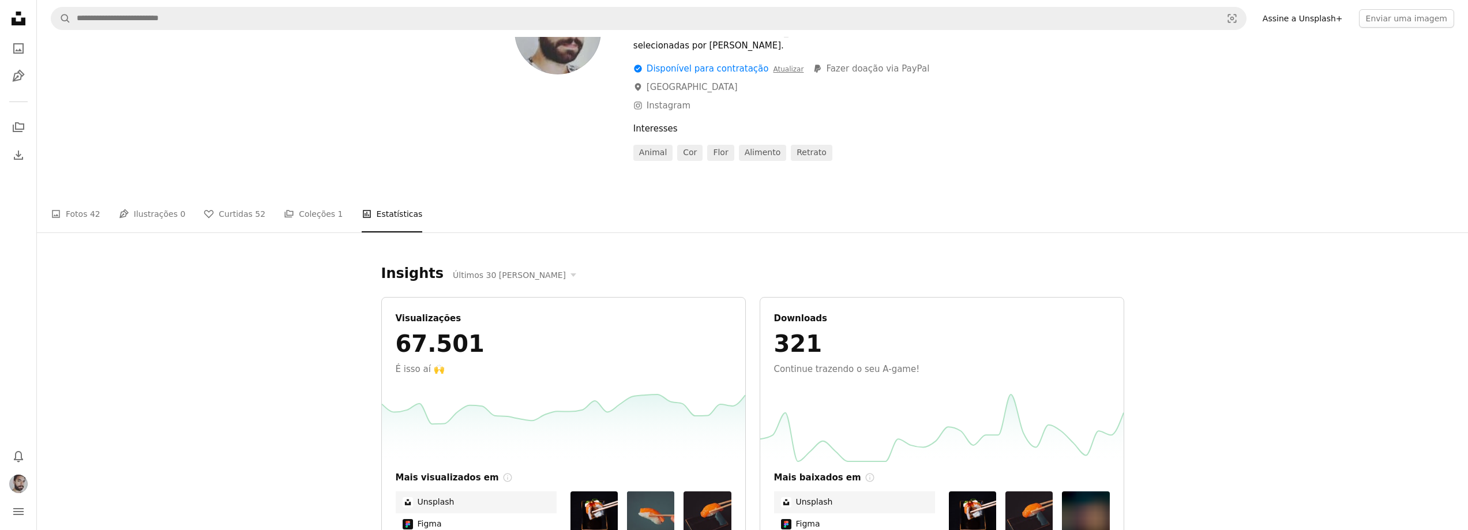
scroll to position [231, 0]
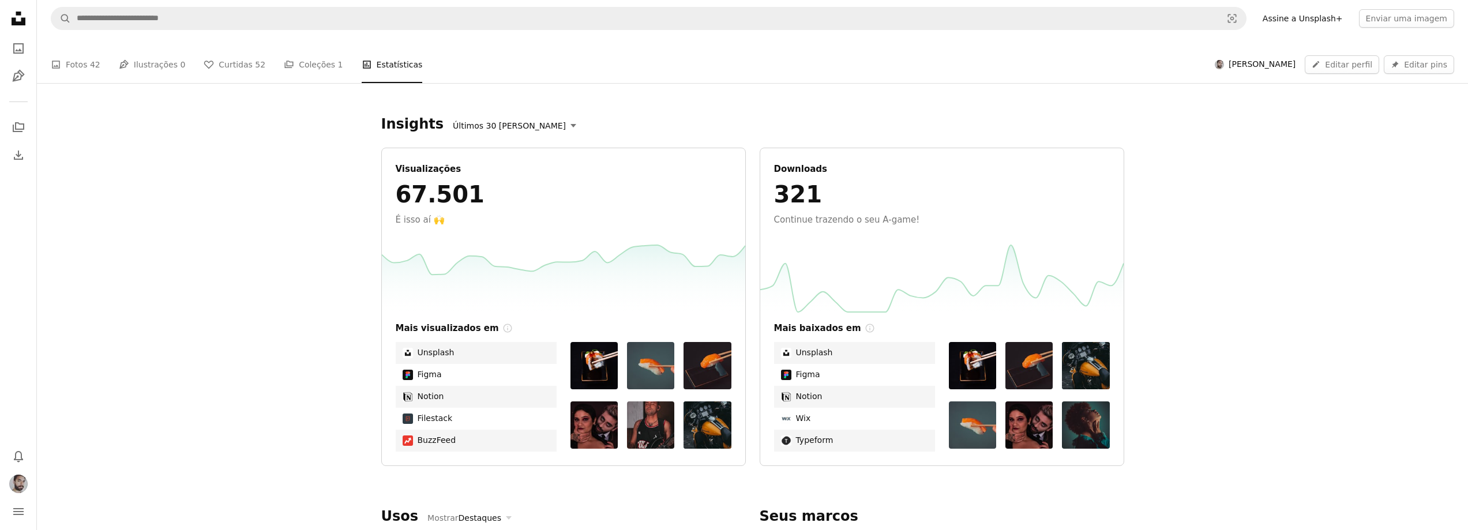
click at [500, 117] on button "Últimos 30 [PERSON_NAME]" at bounding box center [515, 125] width 136 height 17
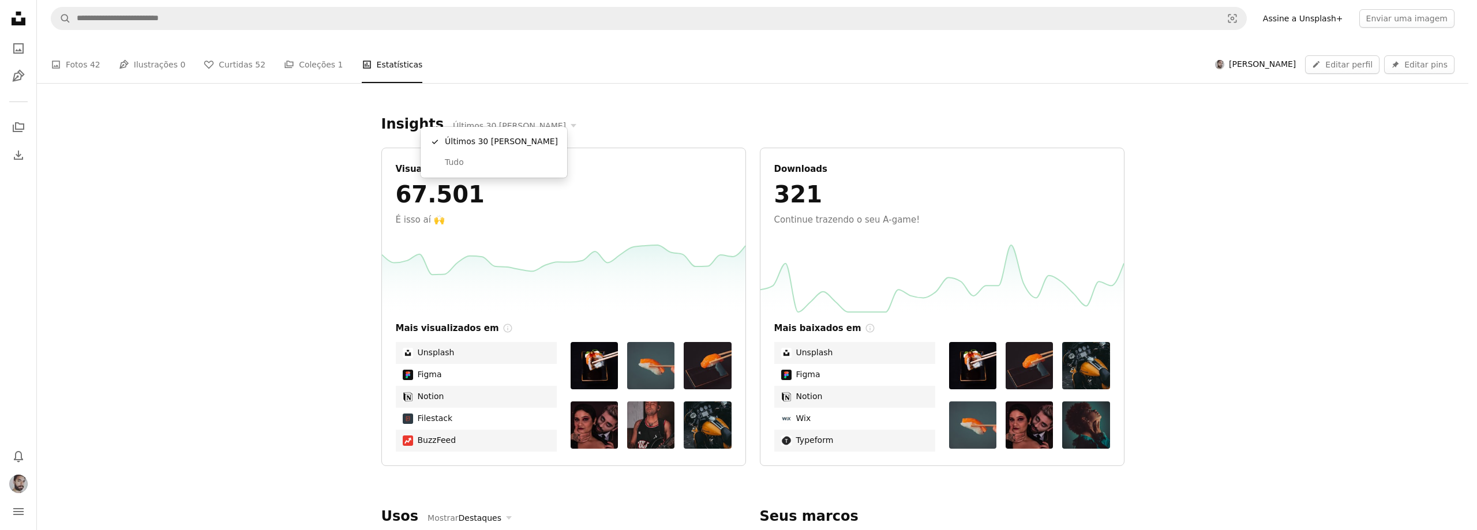
click at [483, 162] on span "Tudo" at bounding box center [501, 163] width 113 height 12
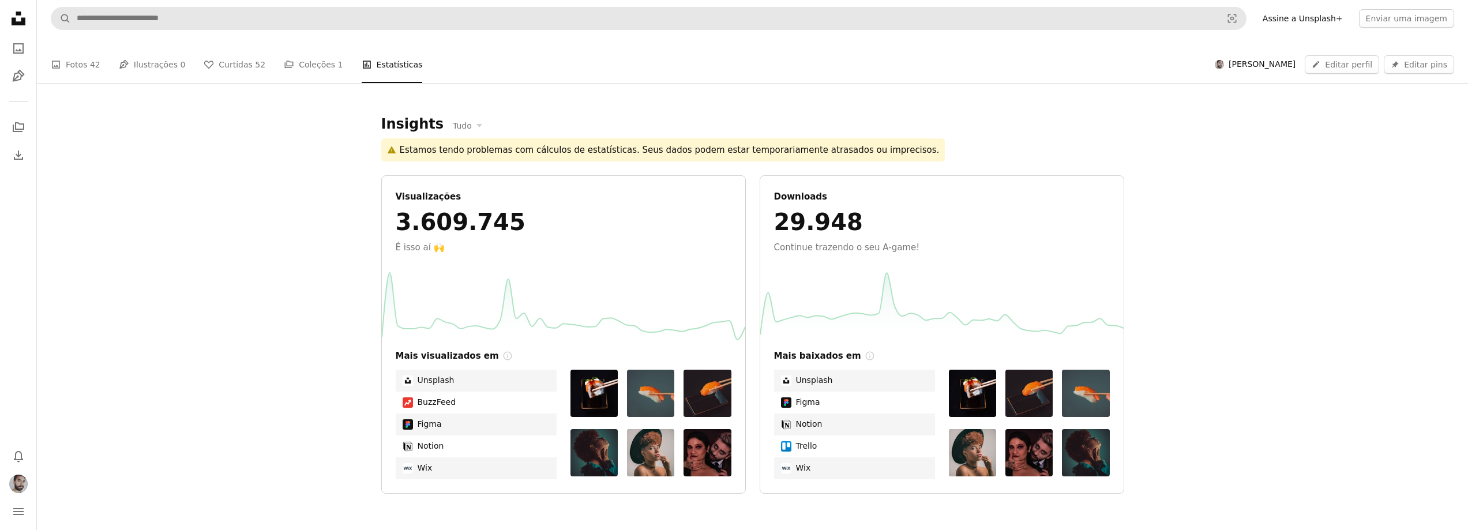
drag, startPoint x: 316, startPoint y: 256, endPoint x: 346, endPoint y: 26, distance: 231.6
click at [23, 8] on icon "Unsplash logo Página inicial da Unsplash" at bounding box center [18, 18] width 23 height 23
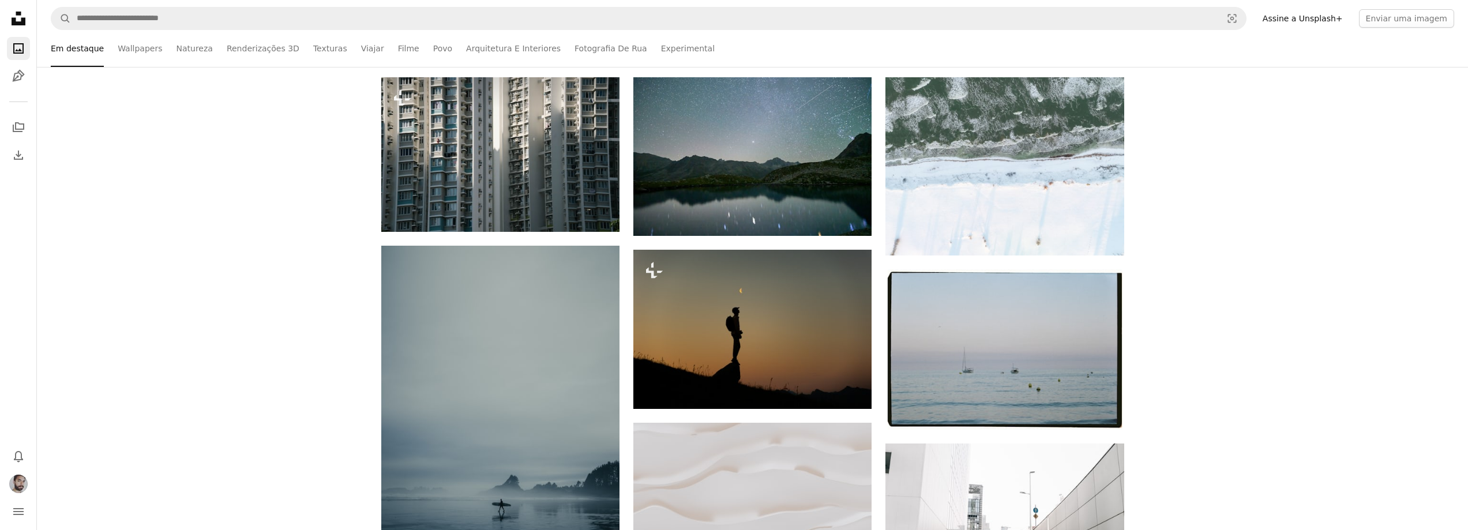
scroll to position [21924, 0]
